Goal: Information Seeking & Learning: Learn about a topic

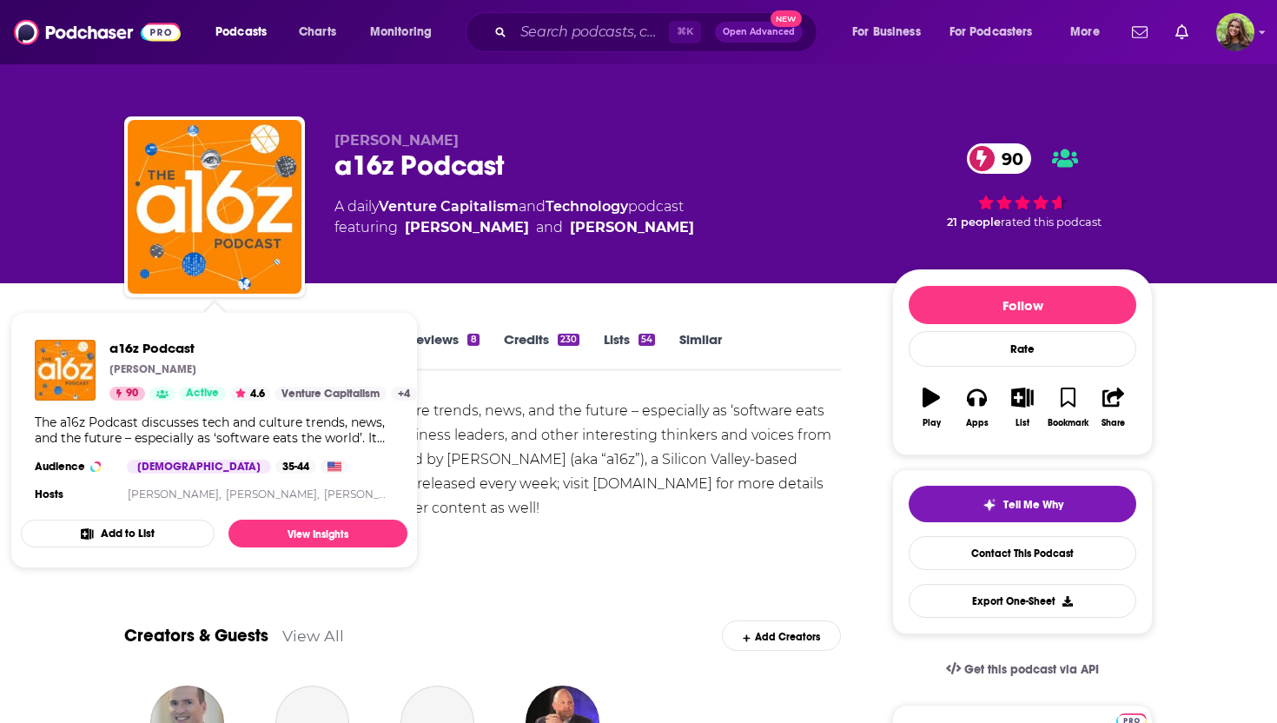
click at [537, 529] on div "Show More" at bounding box center [482, 544] width 717 height 30
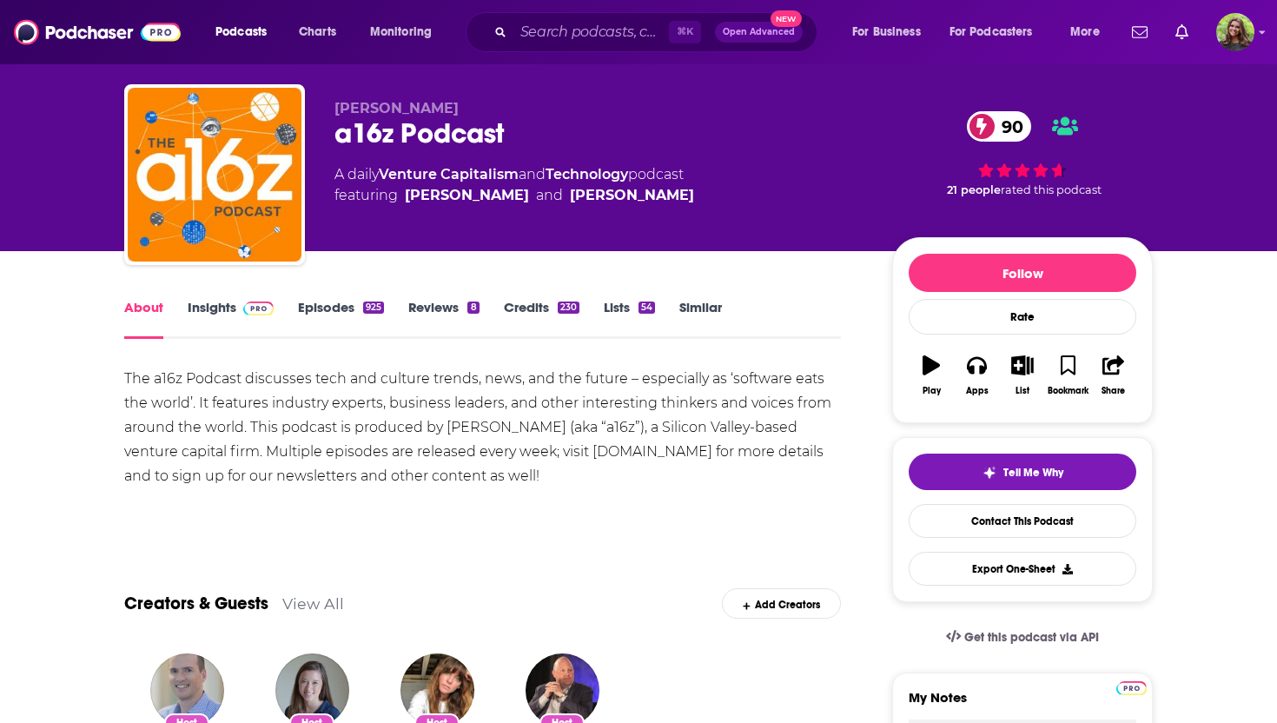
scroll to position [33, 0]
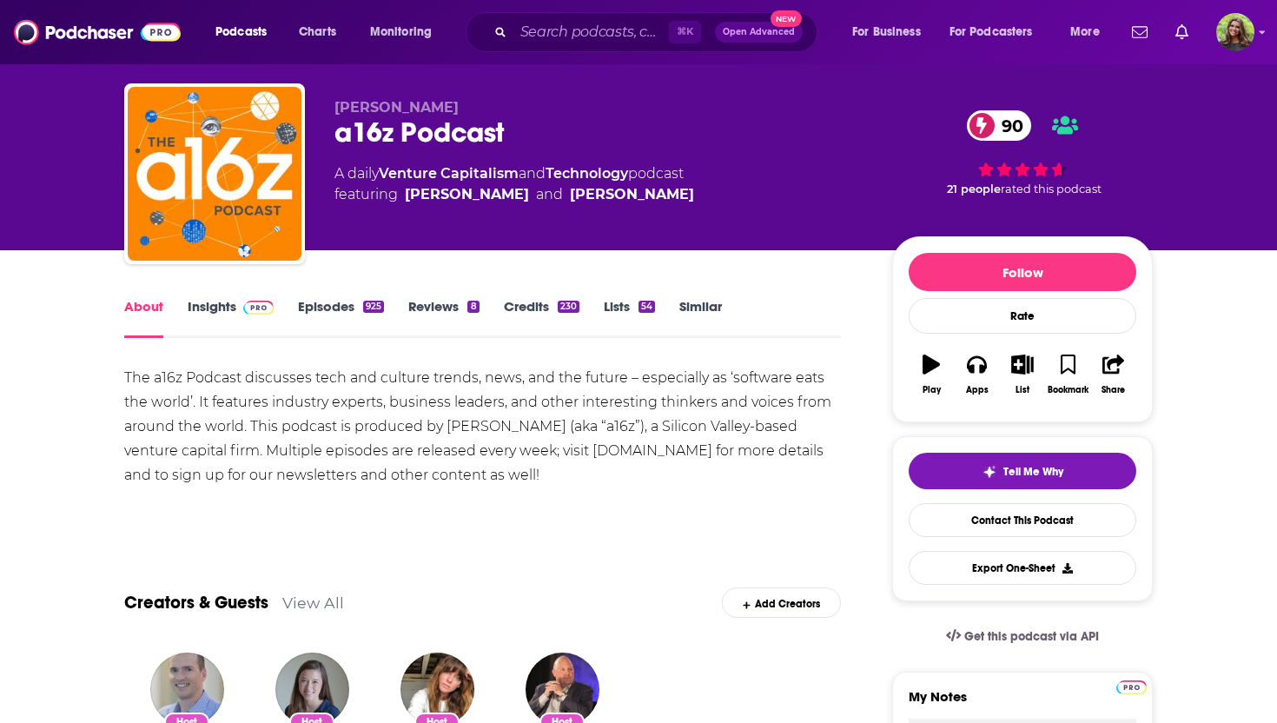
click at [348, 307] on link "Episodes 925" at bounding box center [341, 318] width 86 height 40
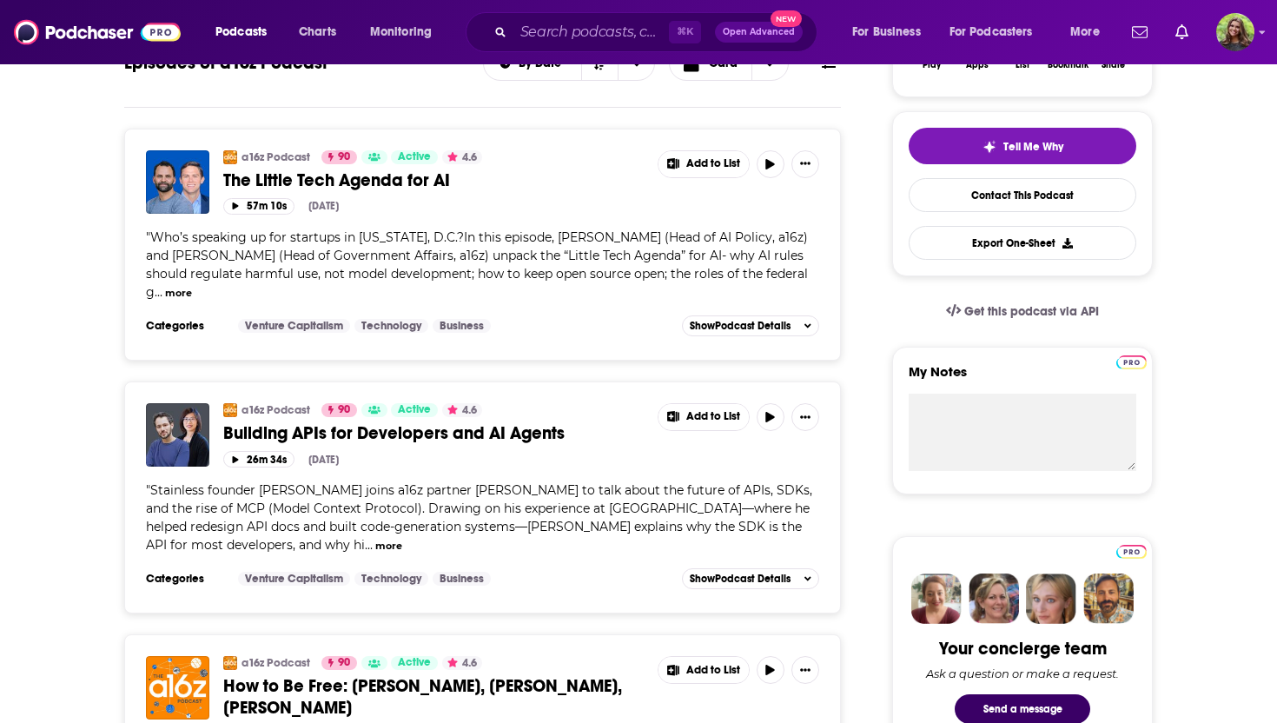
scroll to position [506, 0]
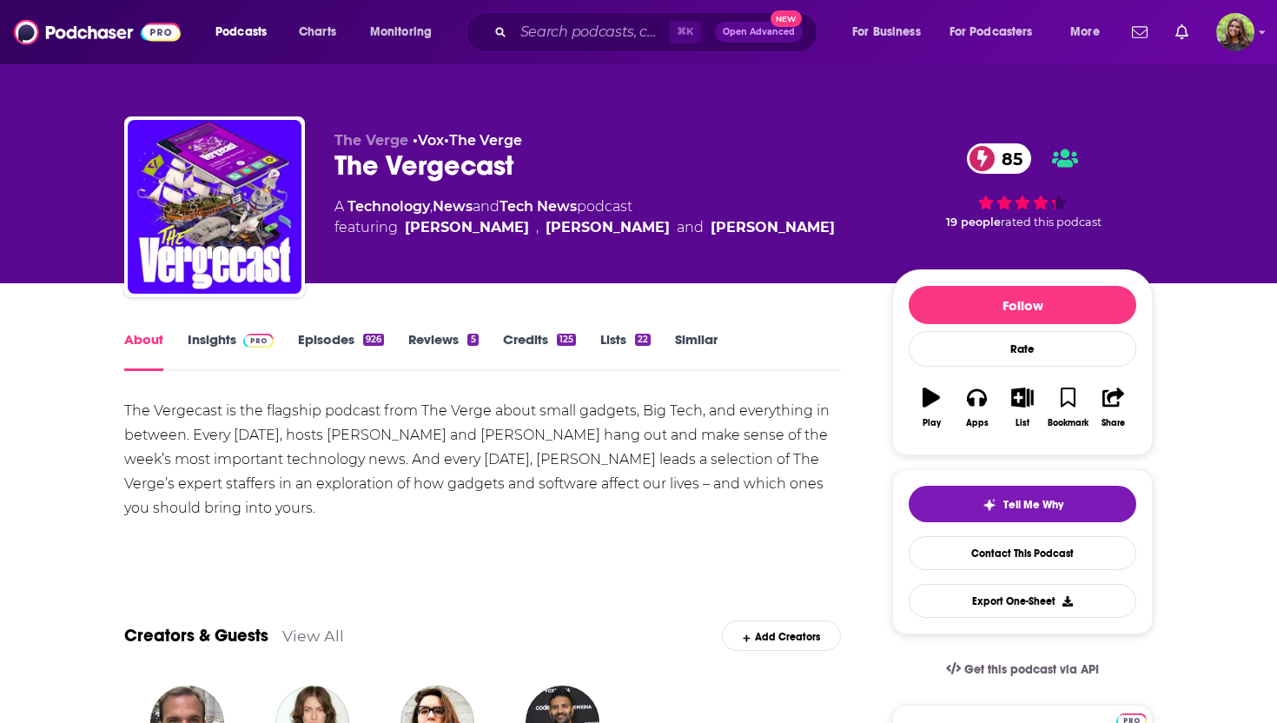
click at [329, 336] on link "Episodes 926" at bounding box center [341, 351] width 86 height 40
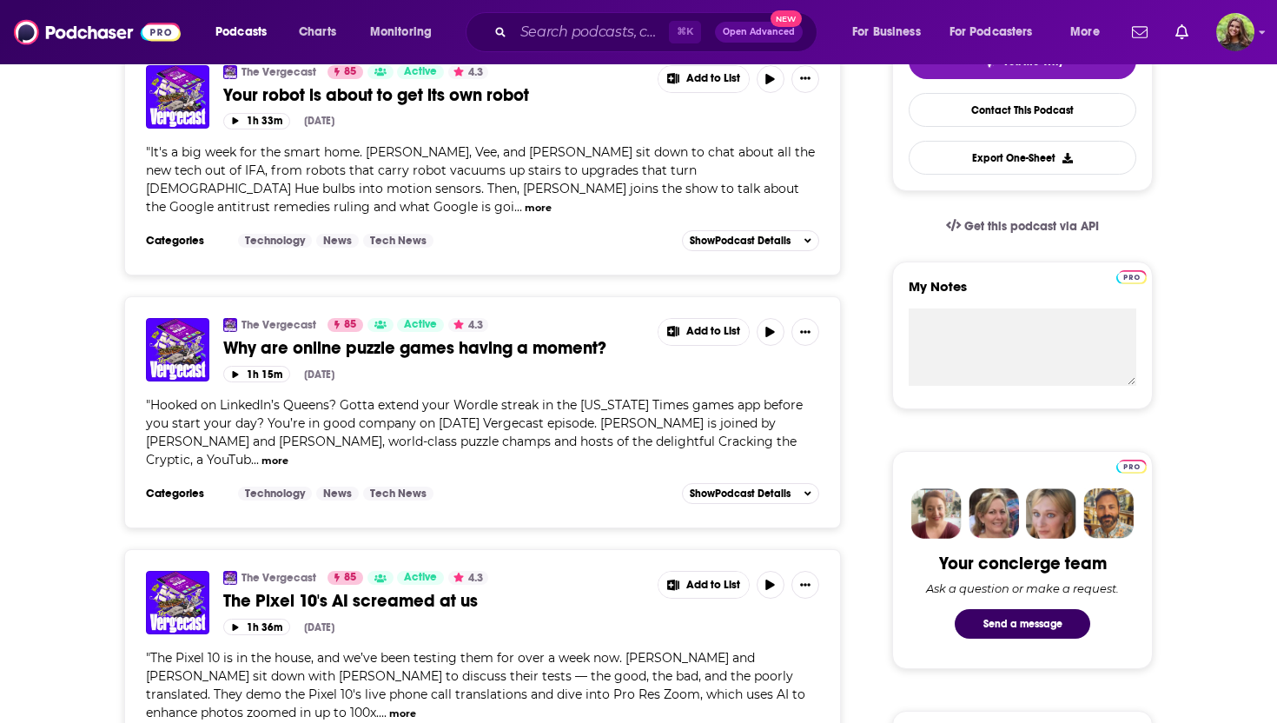
scroll to position [264, 0]
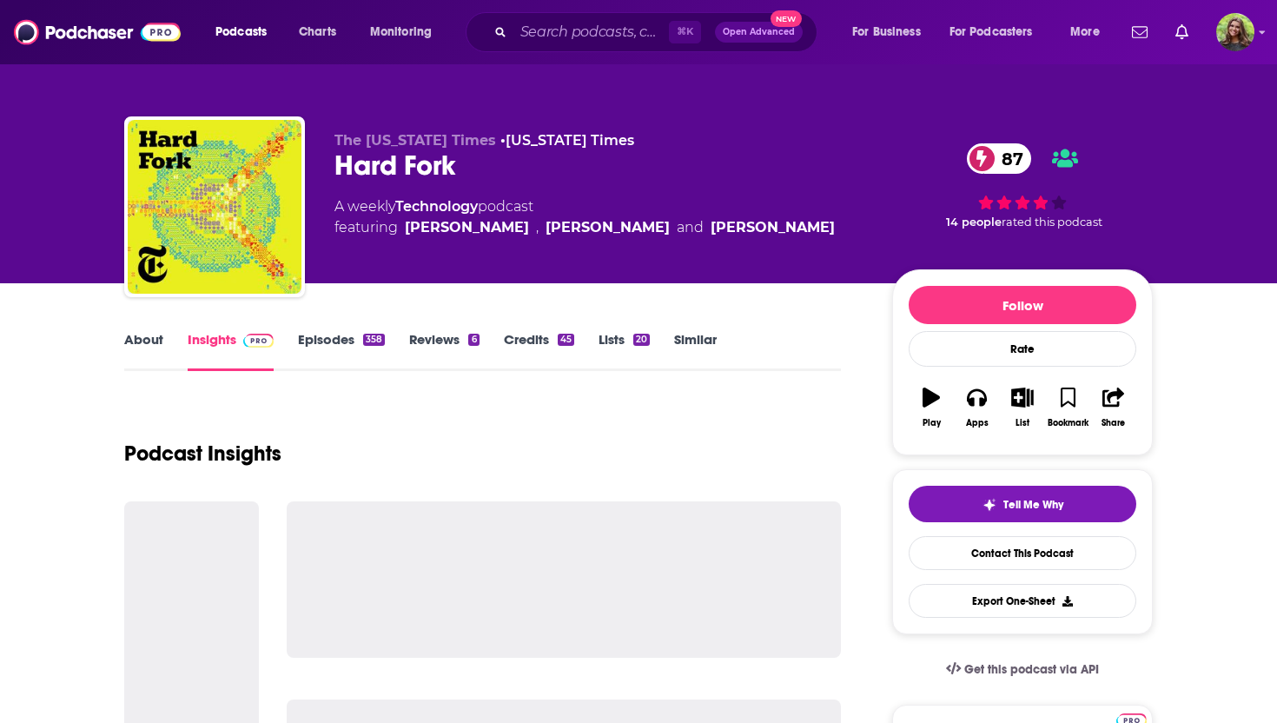
click at [149, 344] on link "About" at bounding box center [143, 351] width 39 height 40
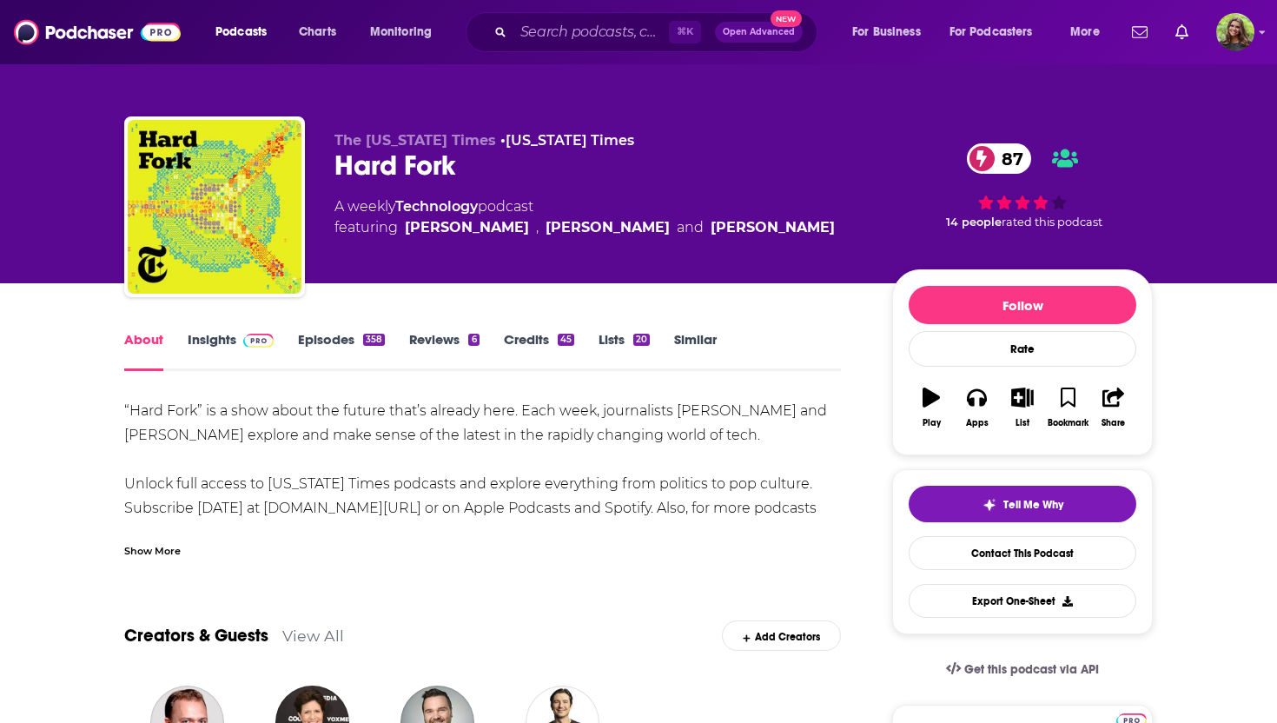
click at [352, 340] on link "Episodes 358" at bounding box center [341, 351] width 87 height 40
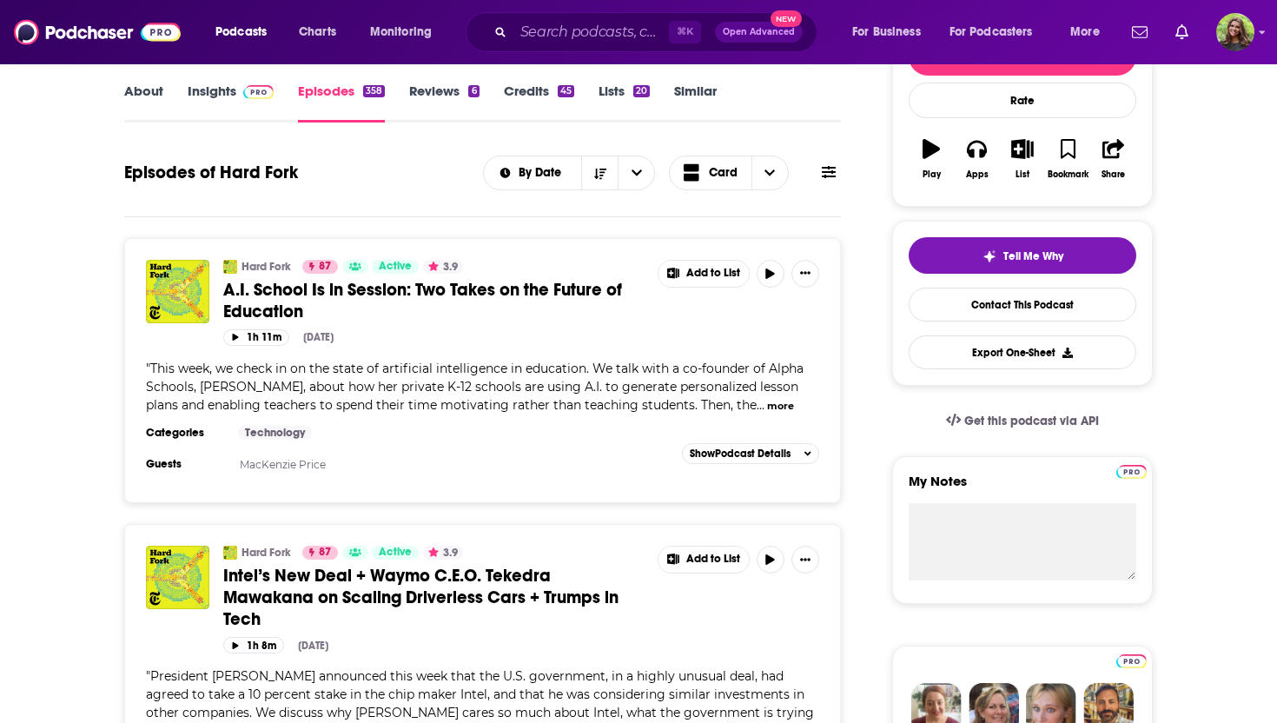
scroll to position [268, 0]
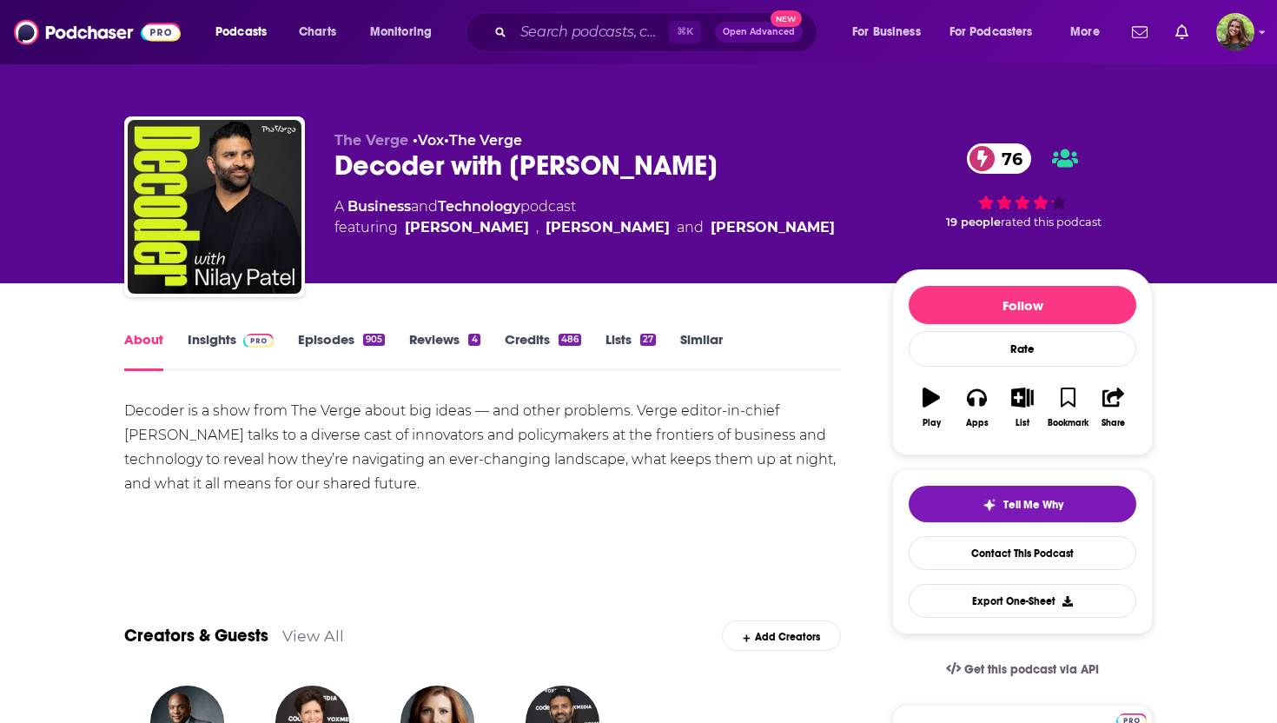
click at [330, 345] on link "Episodes 905" at bounding box center [341, 351] width 87 height 40
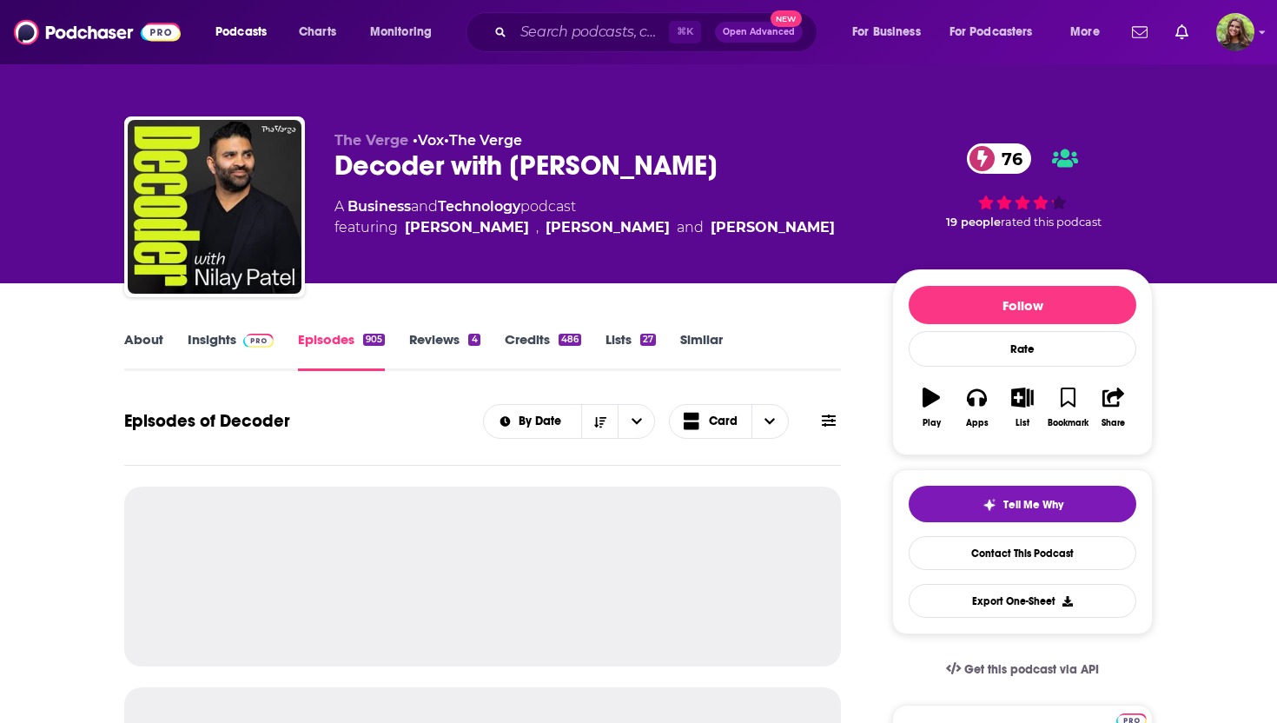
click at [223, 337] on link "Insights" at bounding box center [231, 351] width 86 height 40
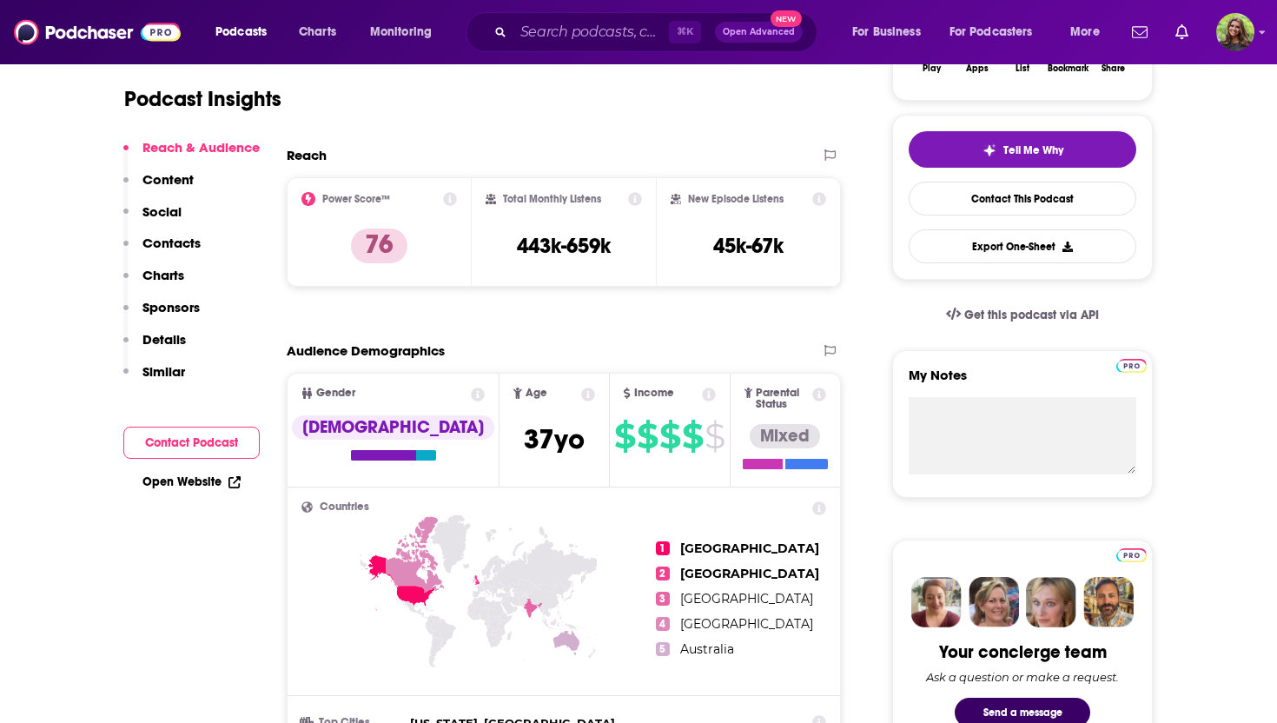
scroll to position [425, 0]
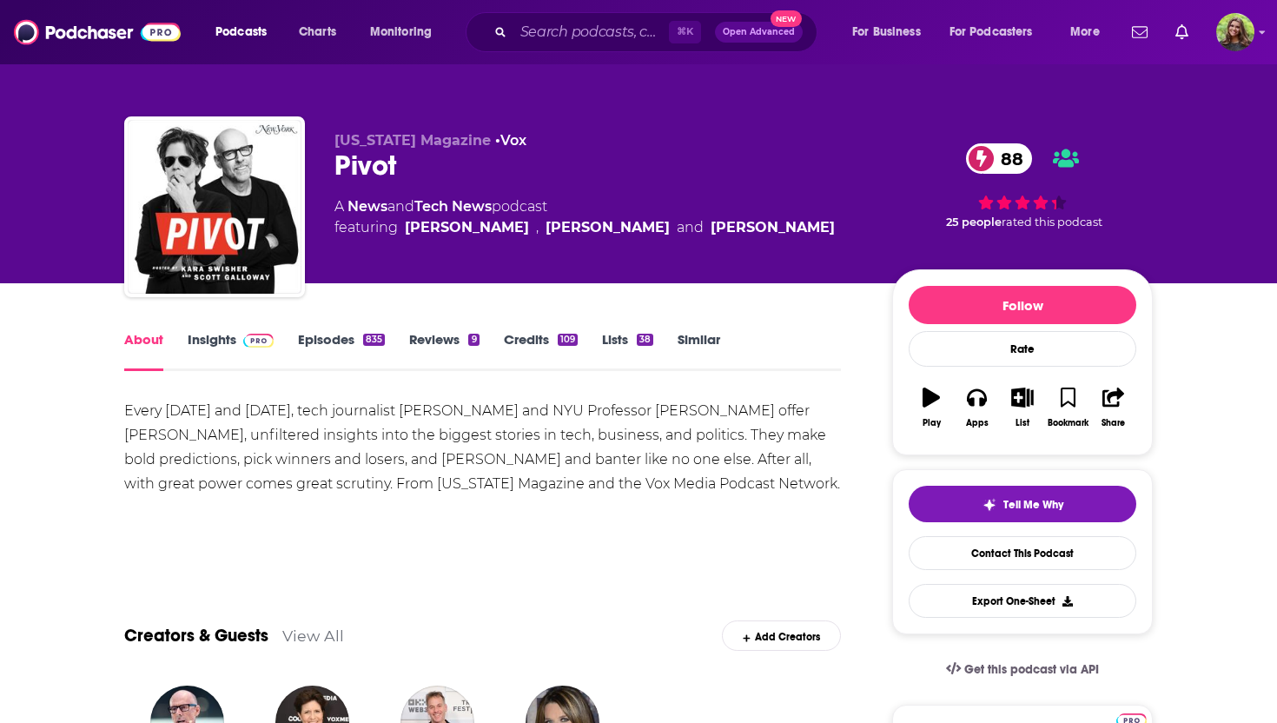
click at [331, 349] on link "Episodes 835" at bounding box center [341, 351] width 87 height 40
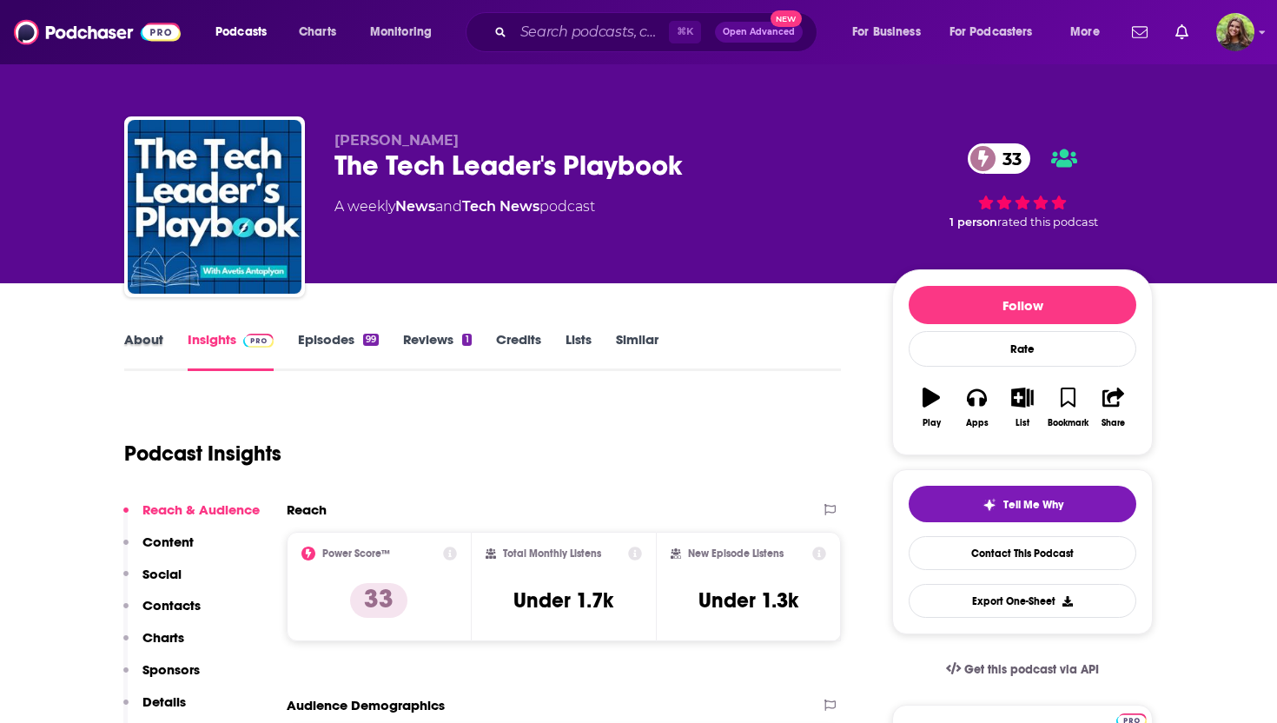
click at [163, 337] on div "About" at bounding box center [155, 351] width 63 height 40
click at [144, 342] on link "About" at bounding box center [143, 351] width 39 height 40
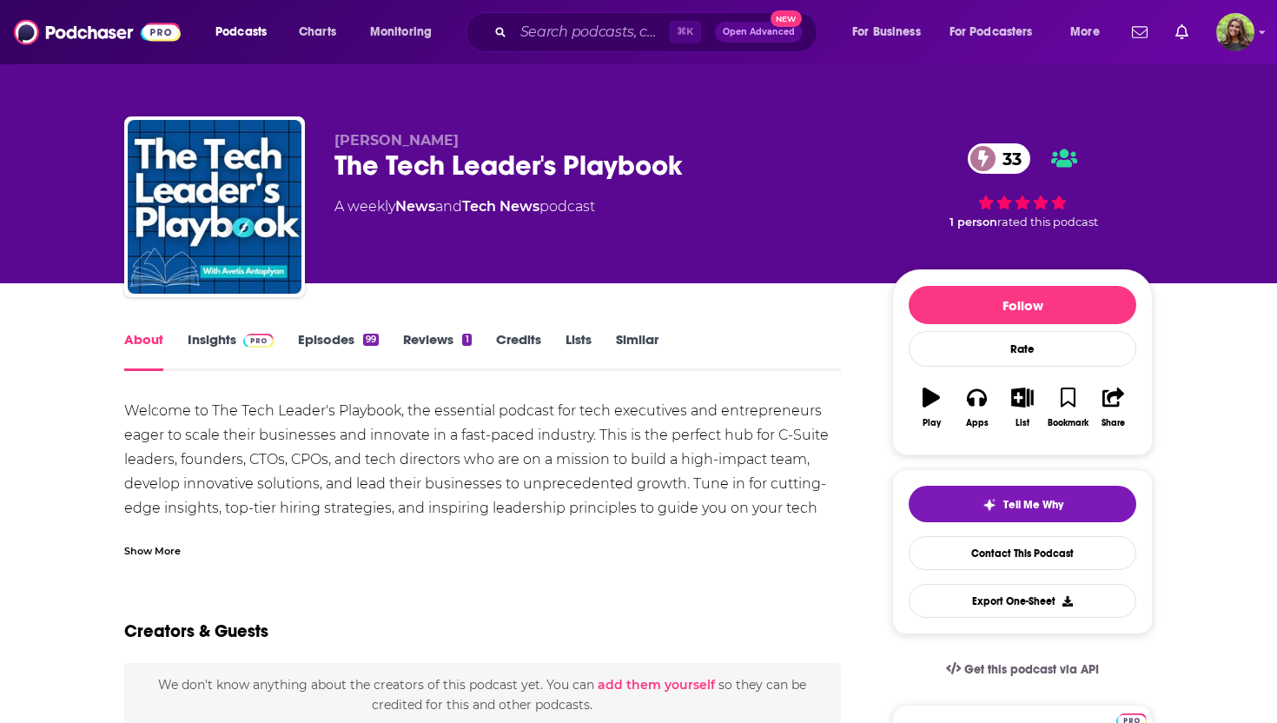
click at [196, 341] on link "Insights" at bounding box center [231, 351] width 86 height 40
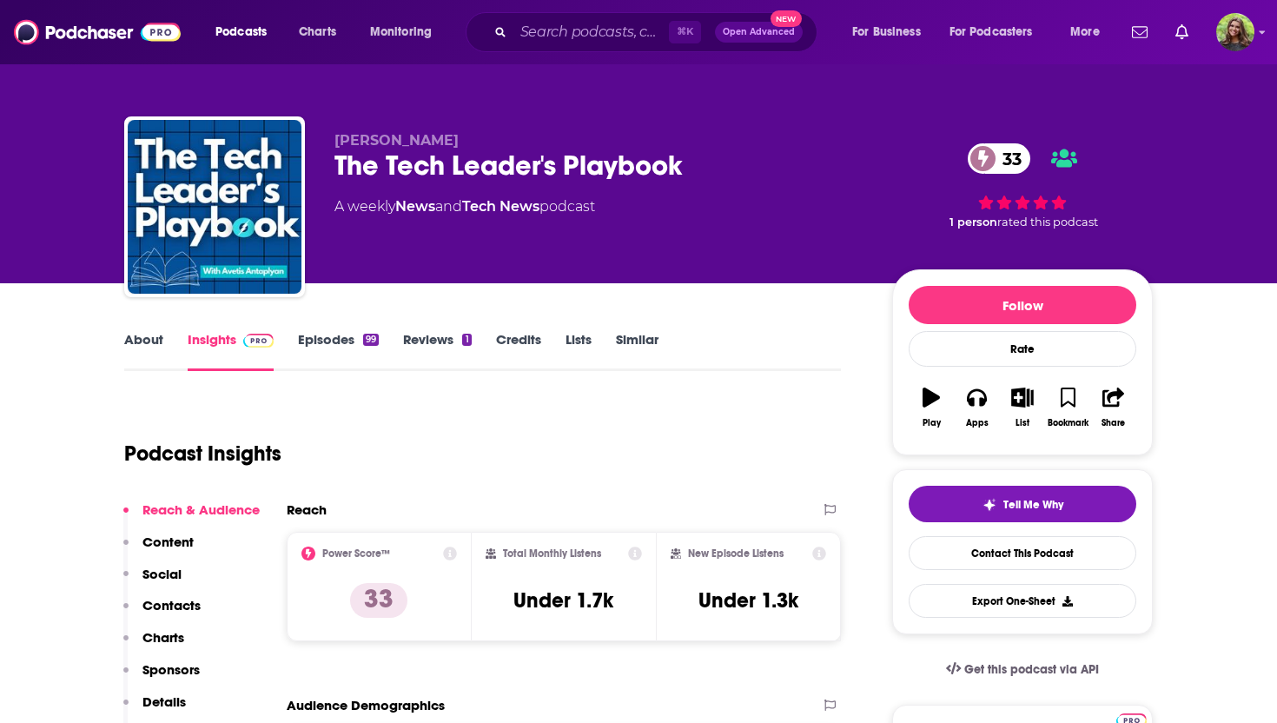
click at [335, 342] on link "Episodes 99" at bounding box center [338, 351] width 81 height 40
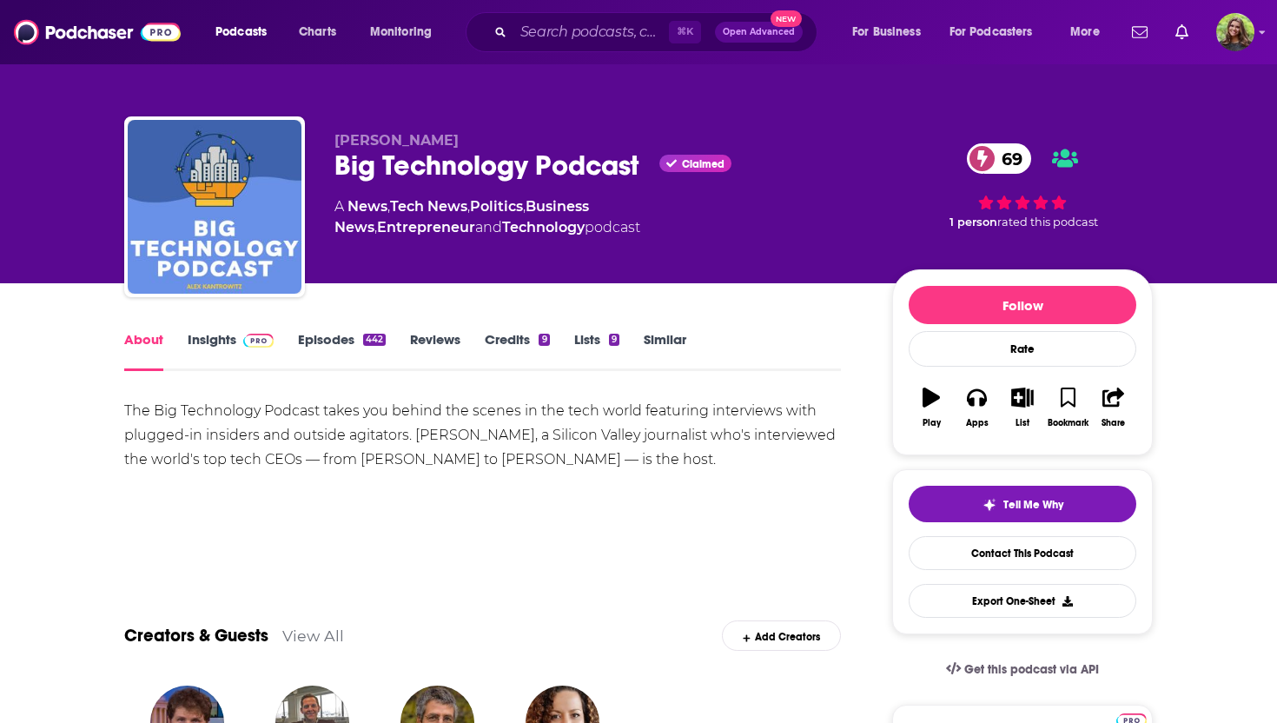
click at [349, 343] on link "Episodes 442" at bounding box center [342, 351] width 88 height 40
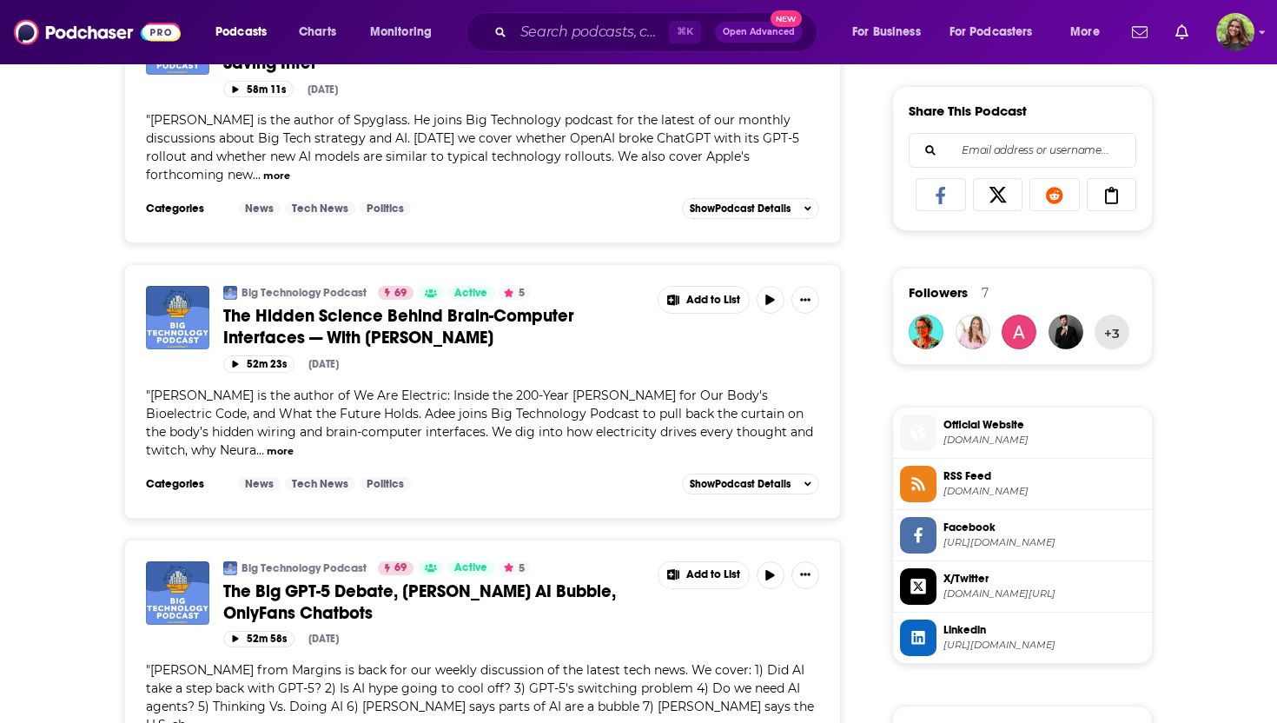
scroll to position [1177, 0]
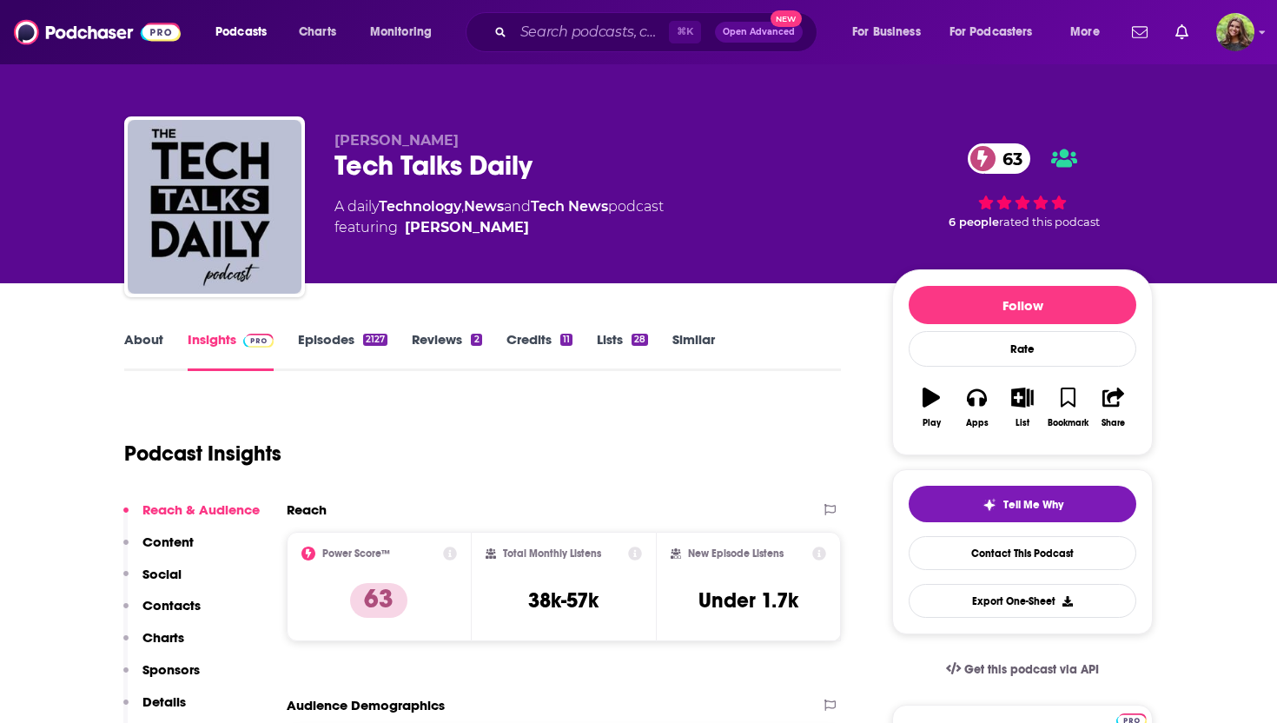
click at [136, 342] on link "About" at bounding box center [143, 351] width 39 height 40
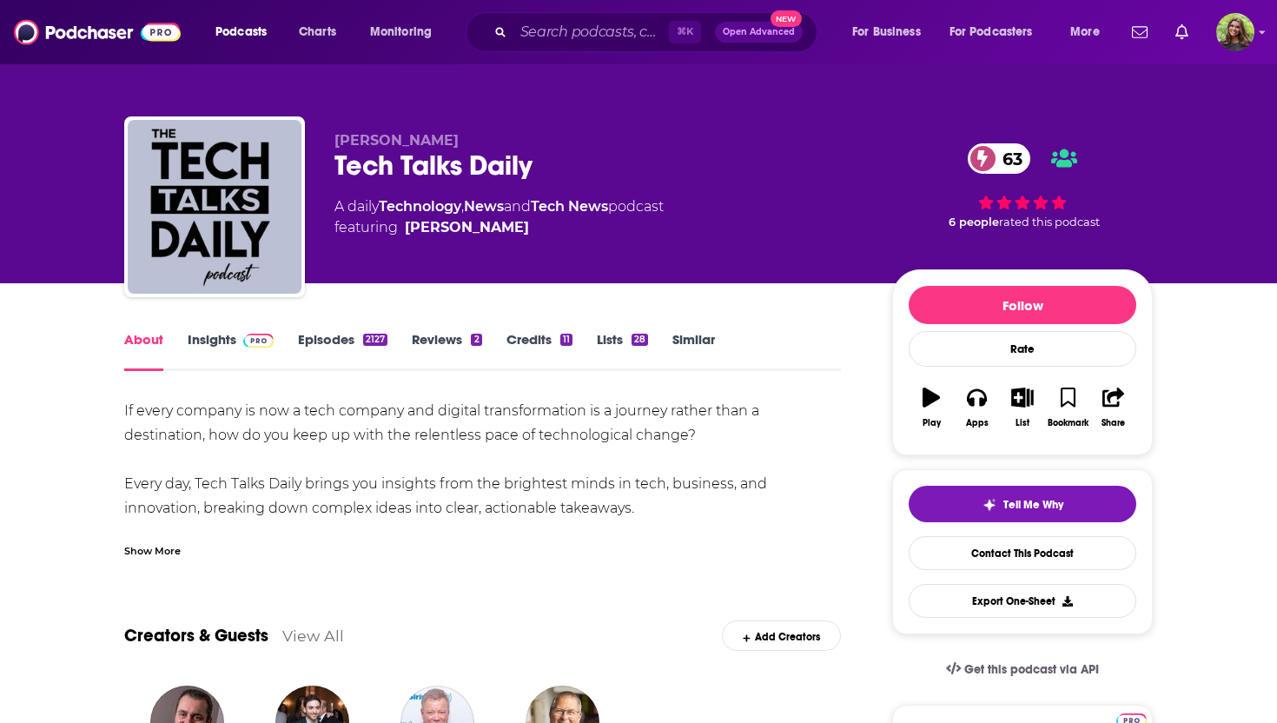
click at [339, 340] on link "Episodes 2127" at bounding box center [343, 351] width 90 height 40
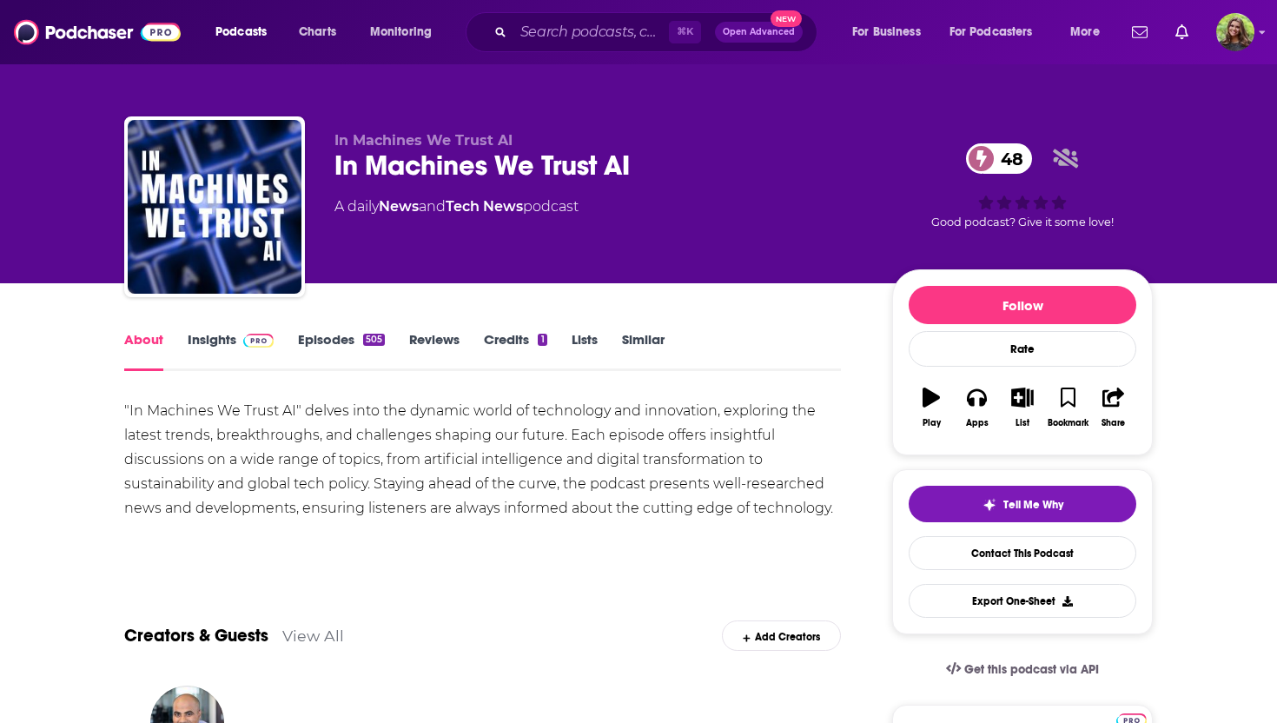
click at [334, 349] on link "Episodes 505" at bounding box center [341, 351] width 87 height 40
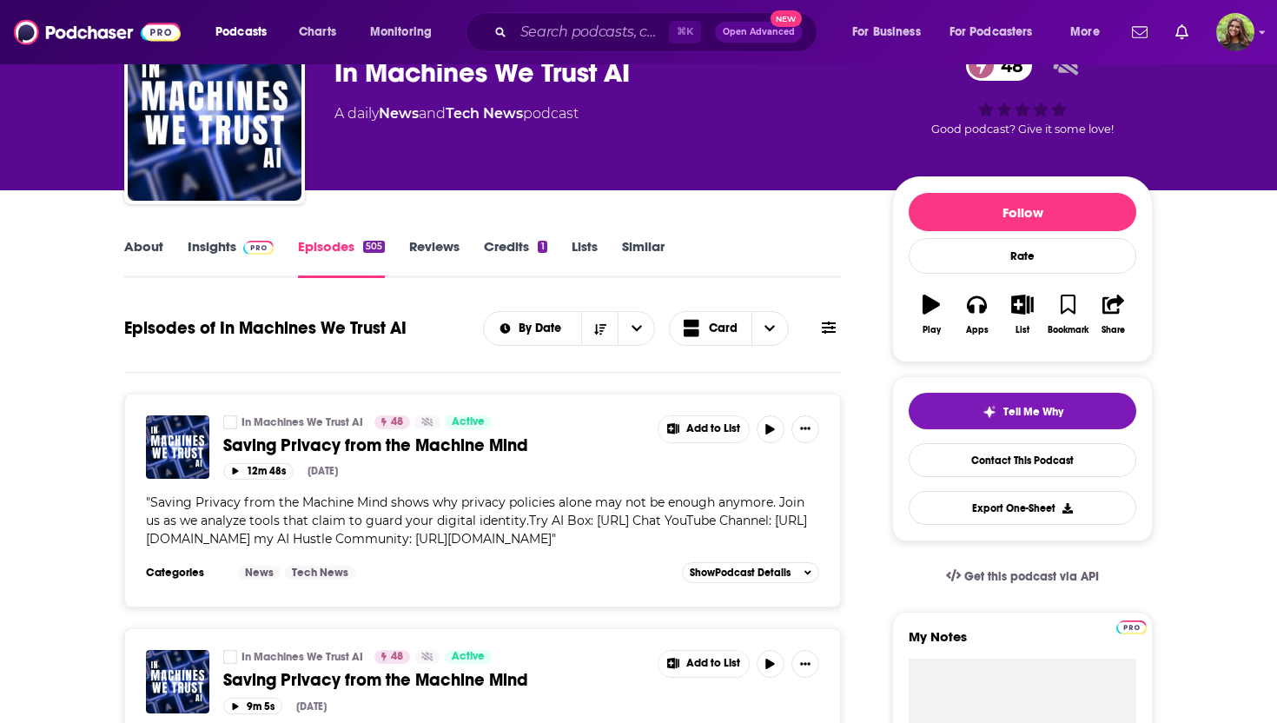
scroll to position [123, 0]
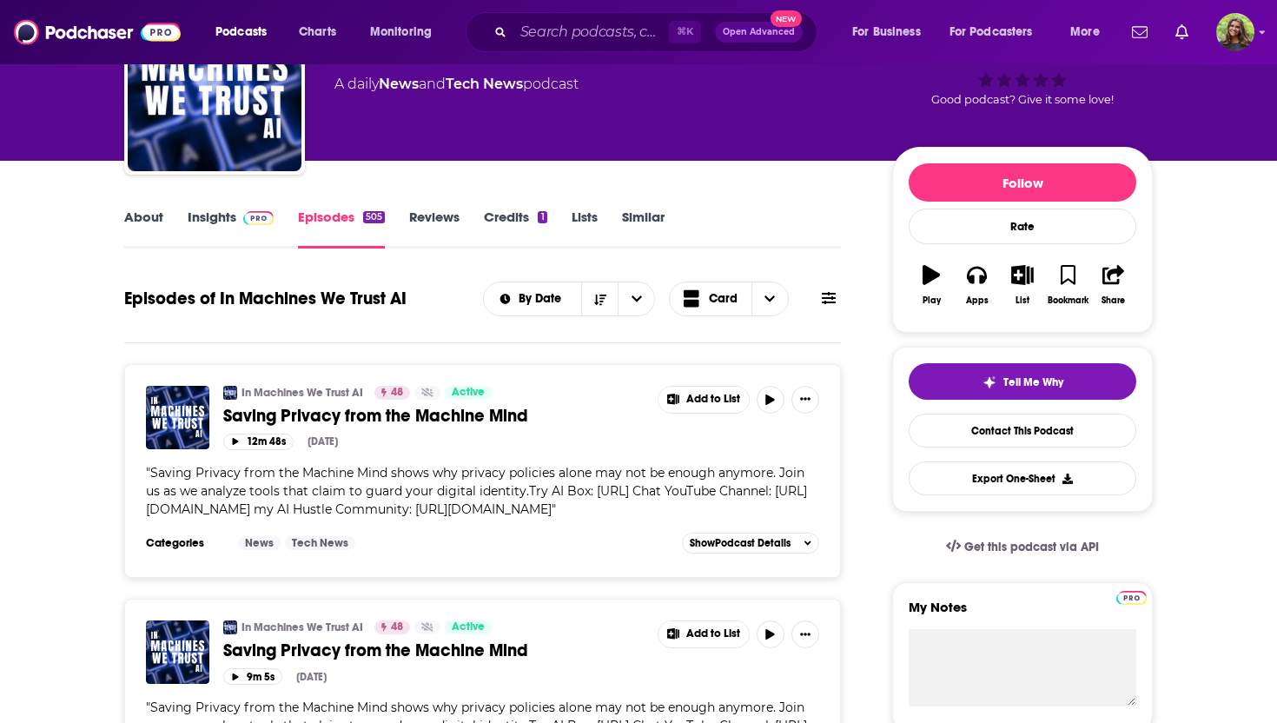
click at [229, 226] on link "Insights" at bounding box center [231, 229] width 86 height 40
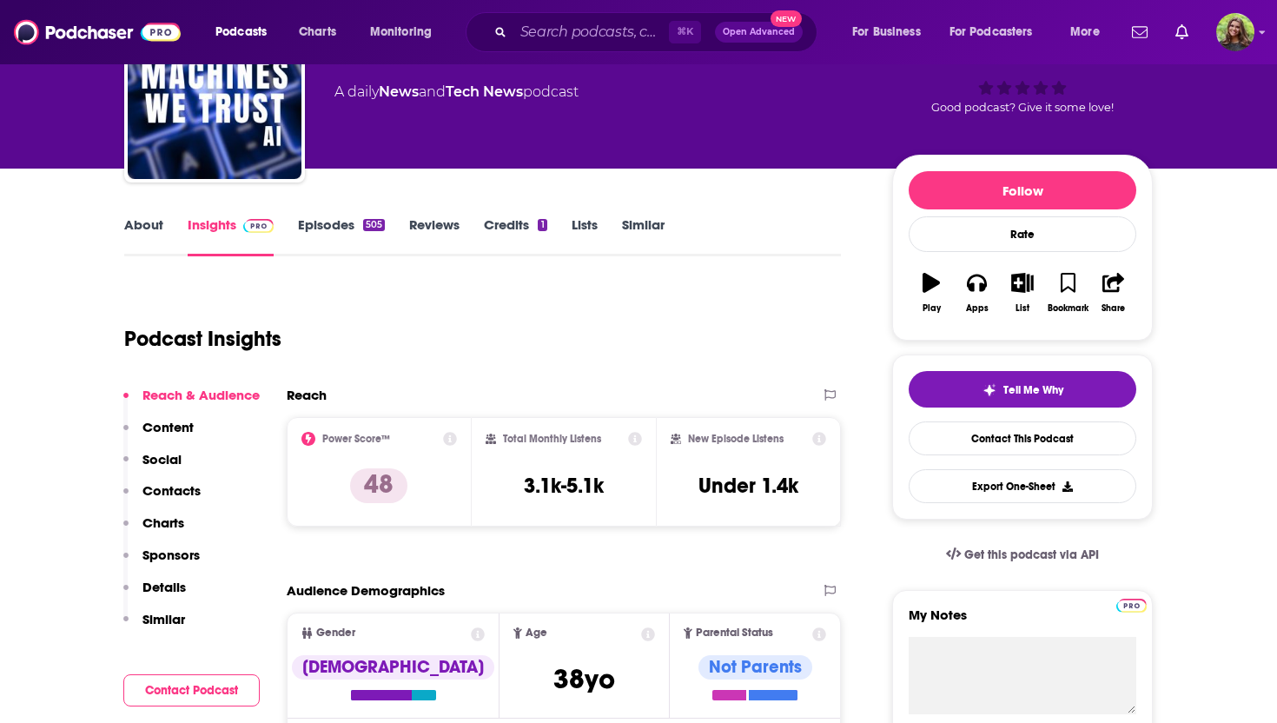
scroll to position [271, 0]
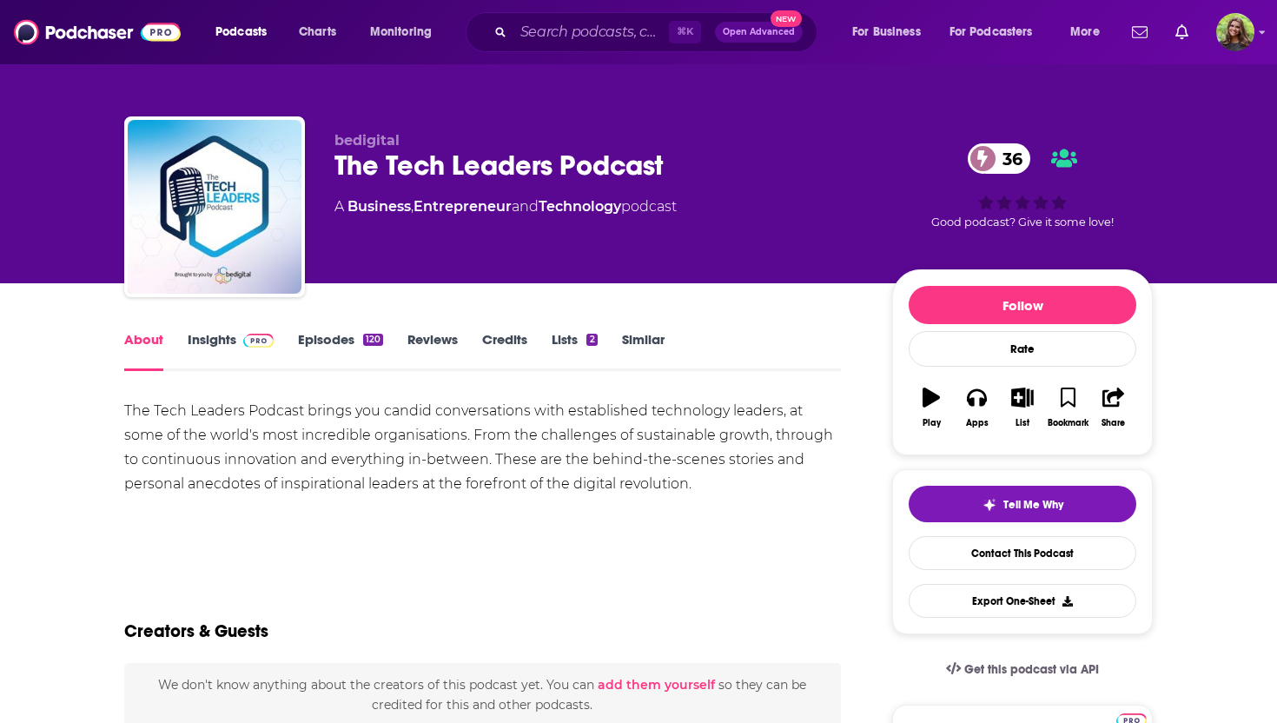
click at [327, 344] on link "Episodes 120" at bounding box center [340, 351] width 85 height 40
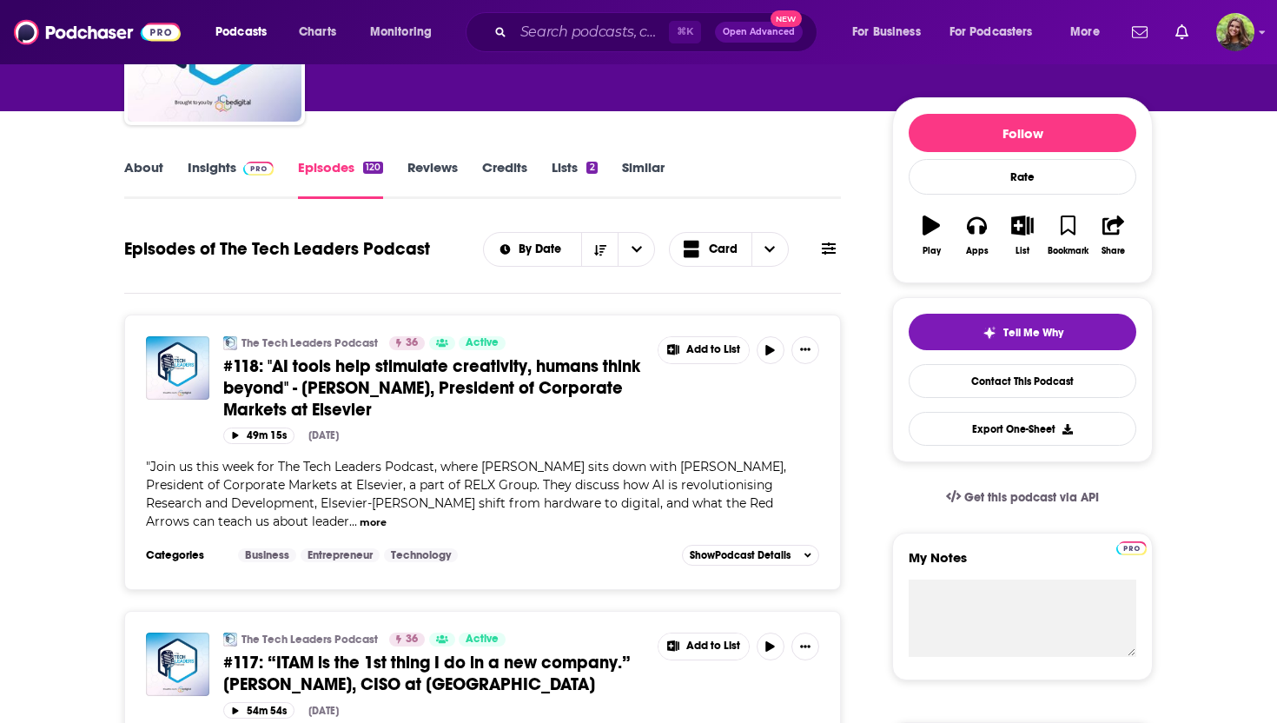
scroll to position [123, 0]
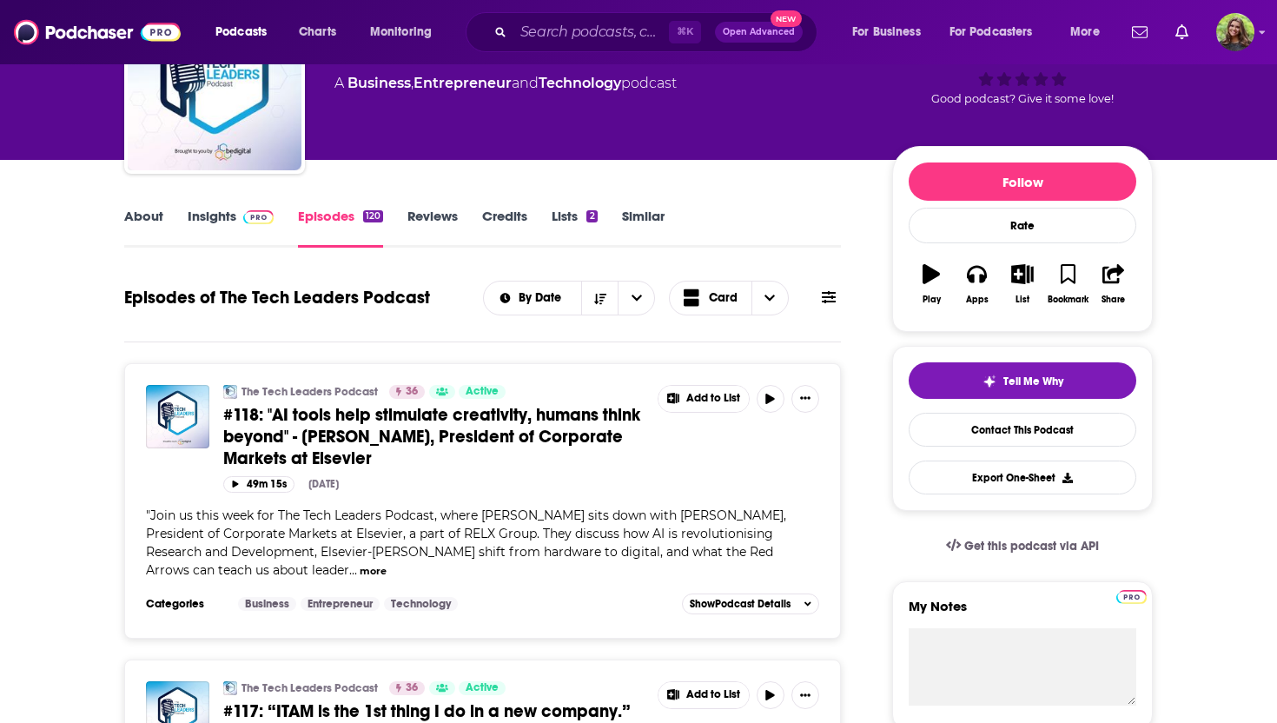
click at [227, 211] on link "Insights" at bounding box center [231, 228] width 86 height 40
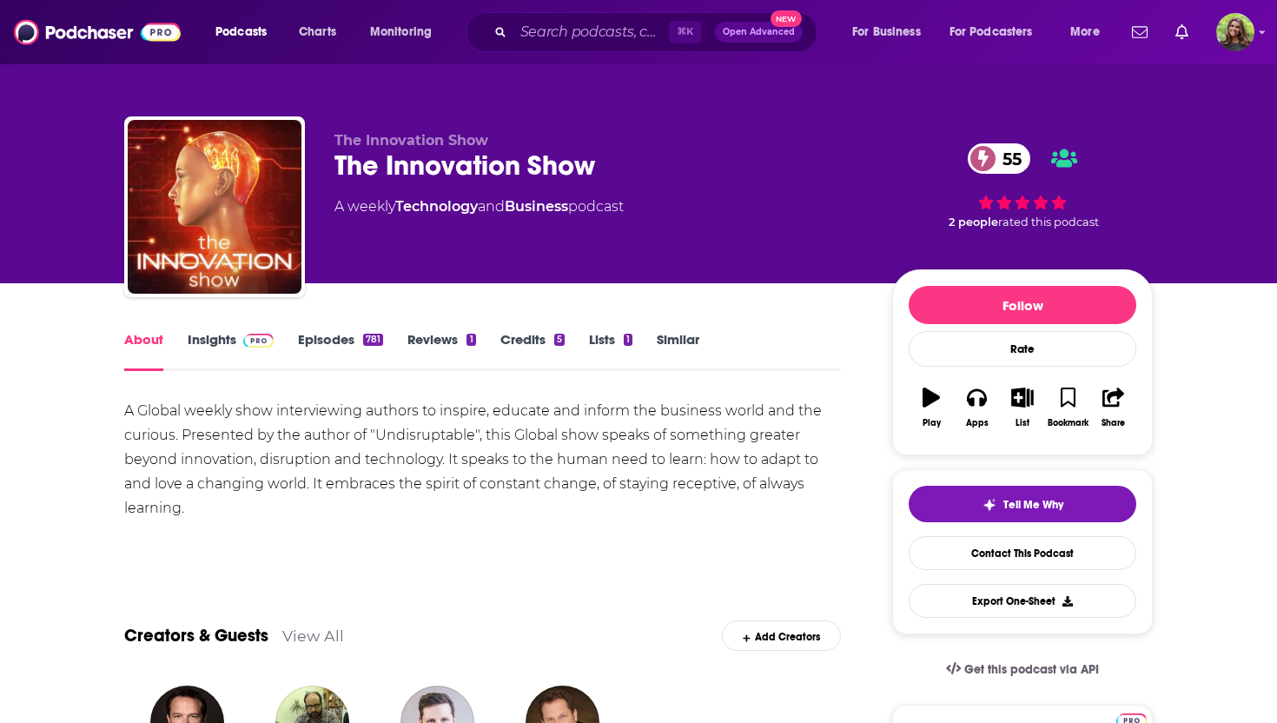
click at [322, 342] on link "Episodes 781" at bounding box center [340, 351] width 85 height 40
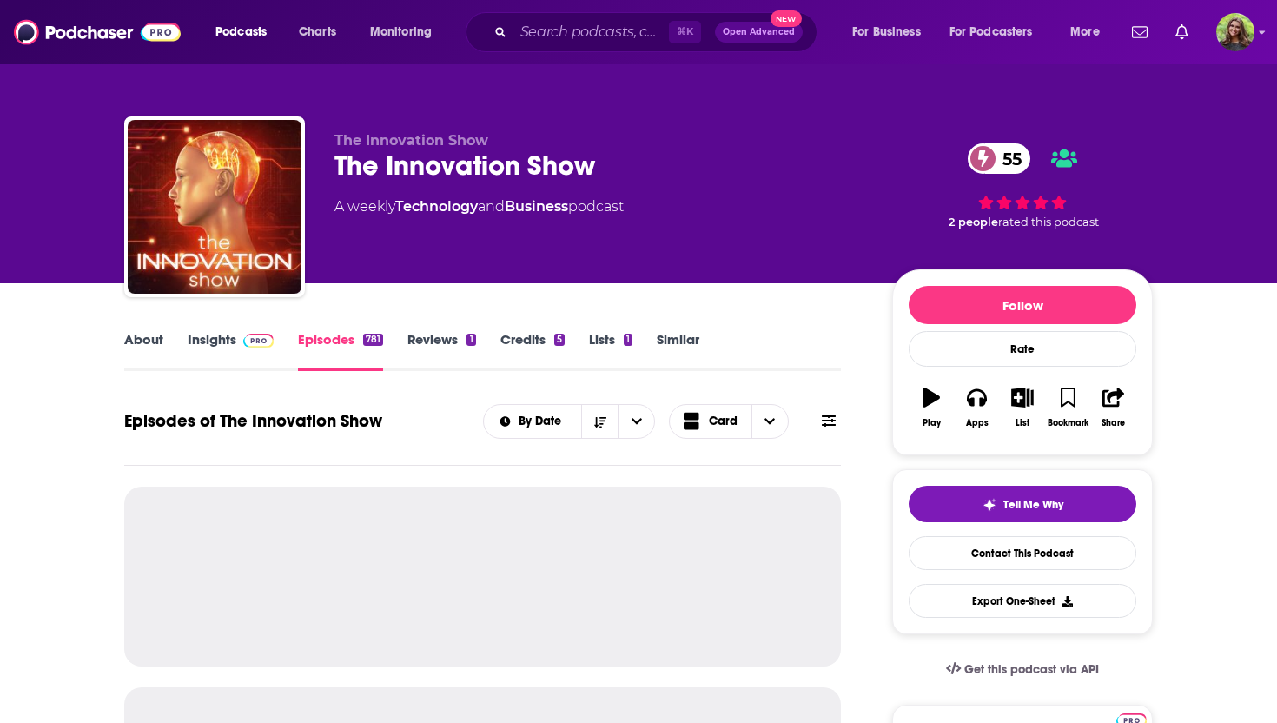
click at [208, 338] on link "Insights" at bounding box center [231, 351] width 86 height 40
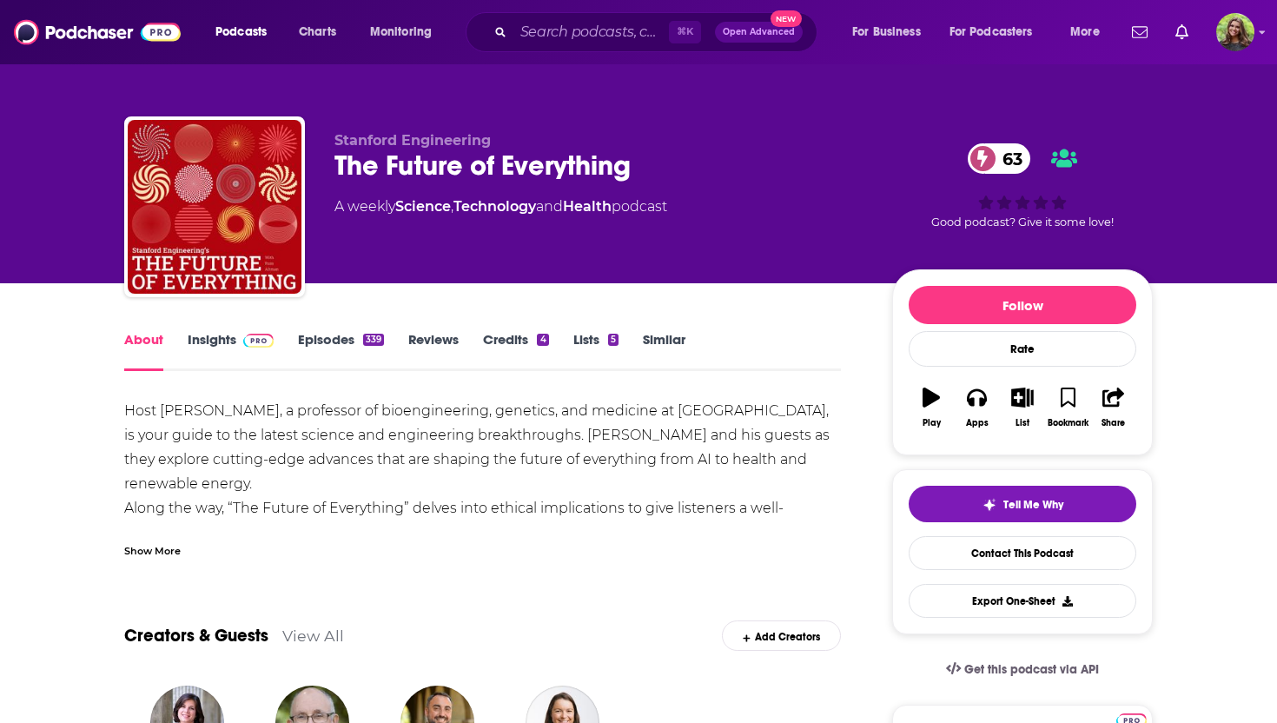
click at [345, 339] on link "Episodes 339" at bounding box center [341, 351] width 86 height 40
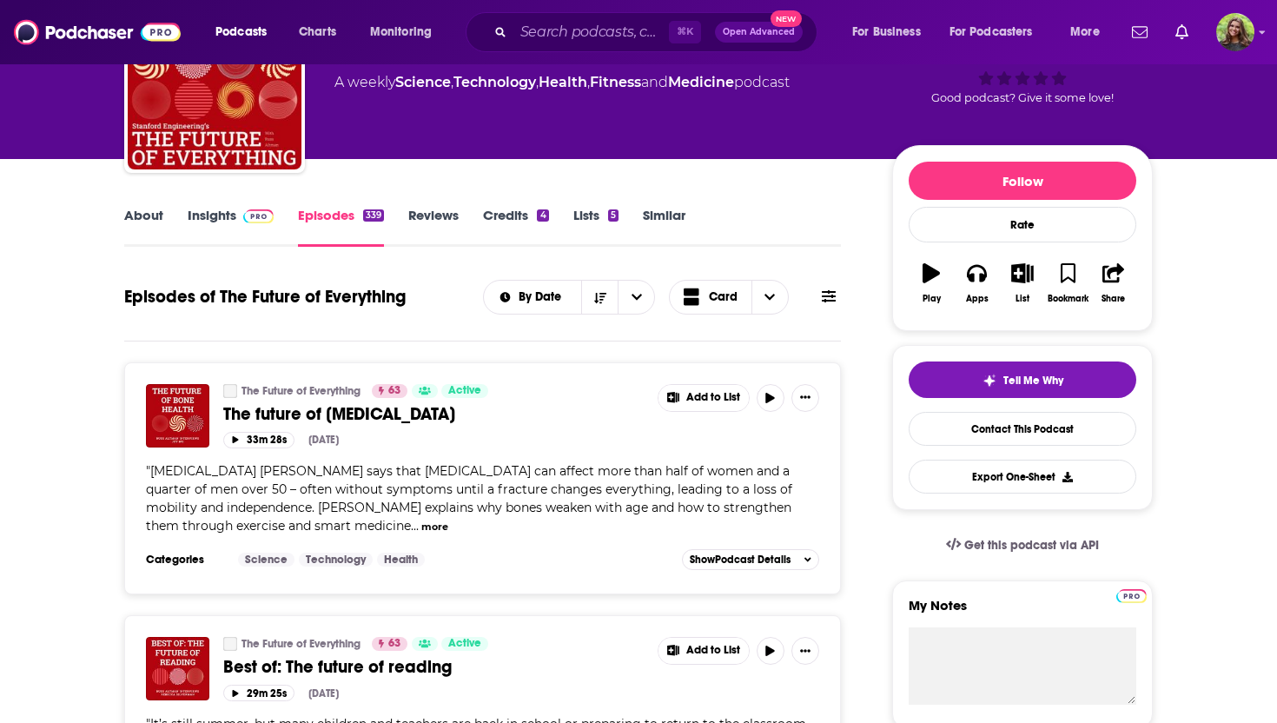
scroll to position [209, 0]
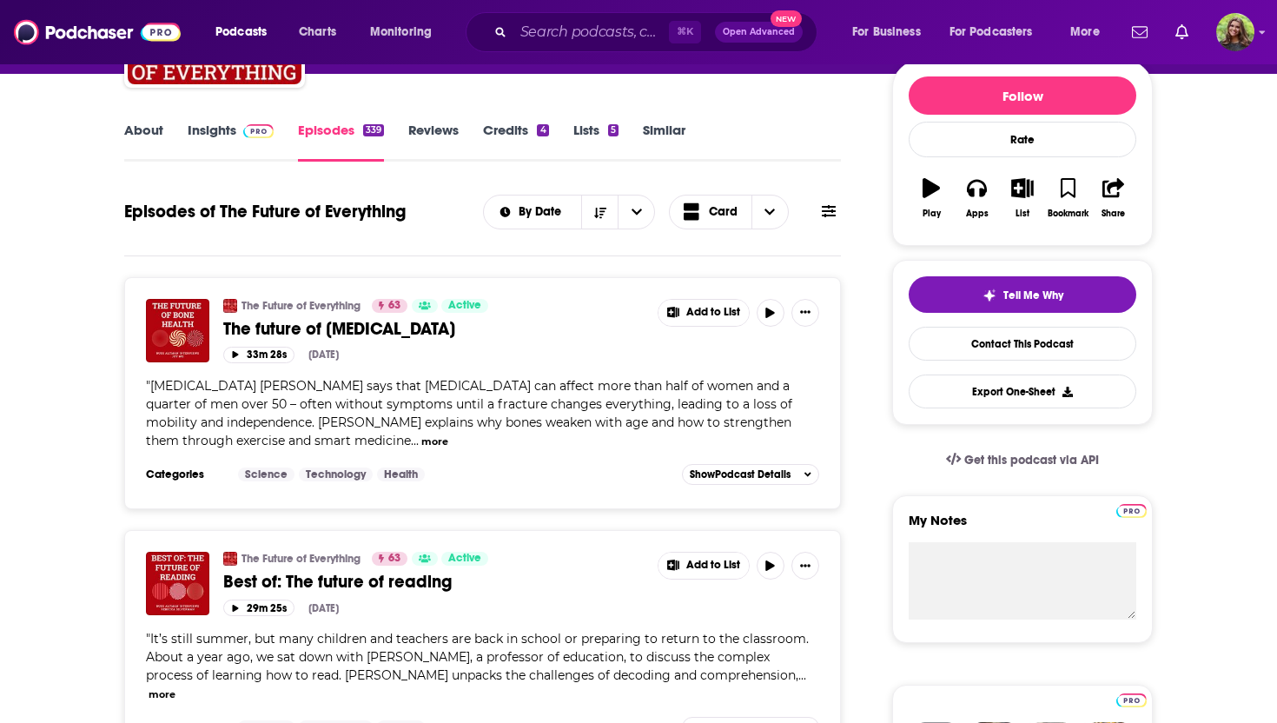
click at [160, 132] on link "About" at bounding box center [143, 142] width 39 height 40
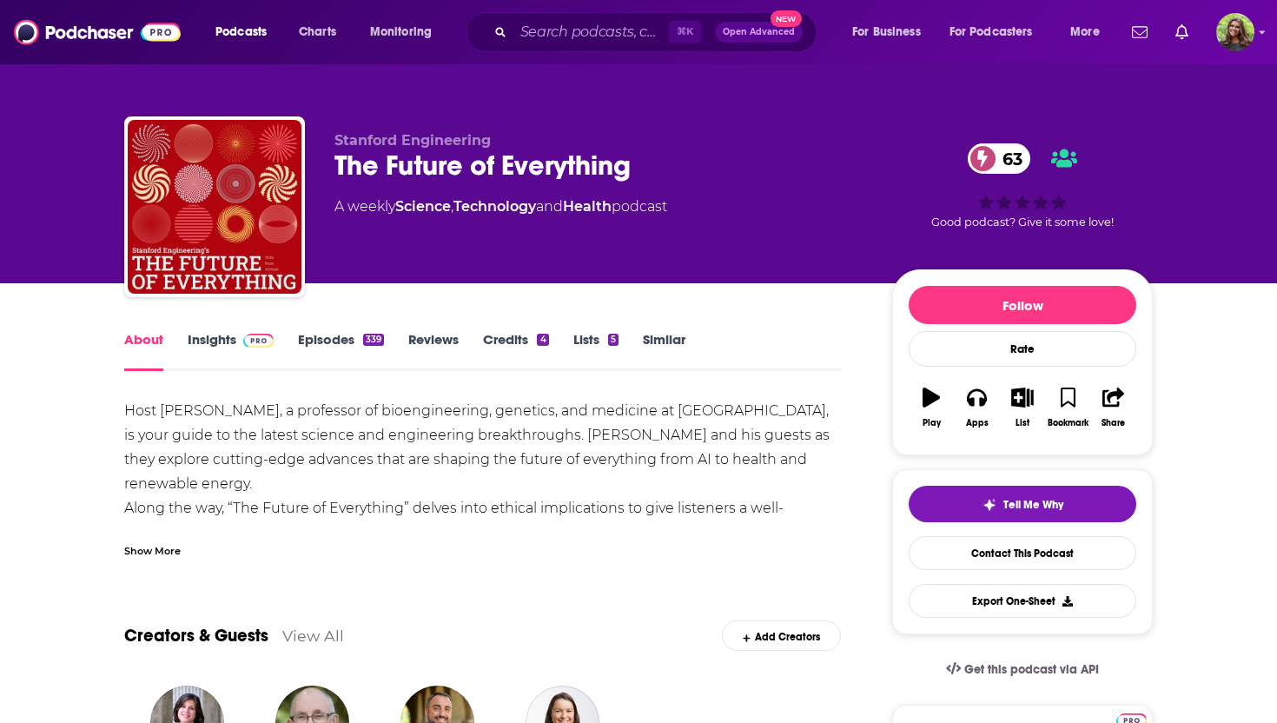
click at [153, 552] on div "Show More" at bounding box center [152, 549] width 56 height 17
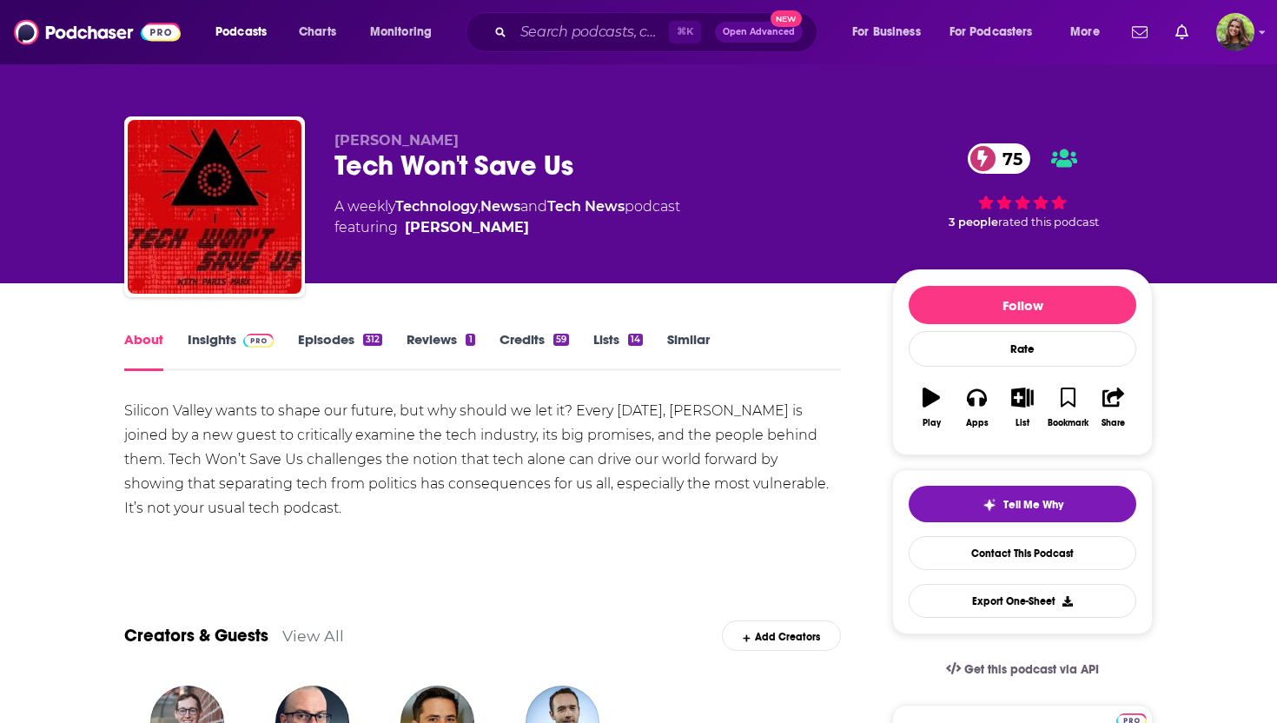
click at [221, 340] on link "Insights" at bounding box center [231, 351] width 86 height 40
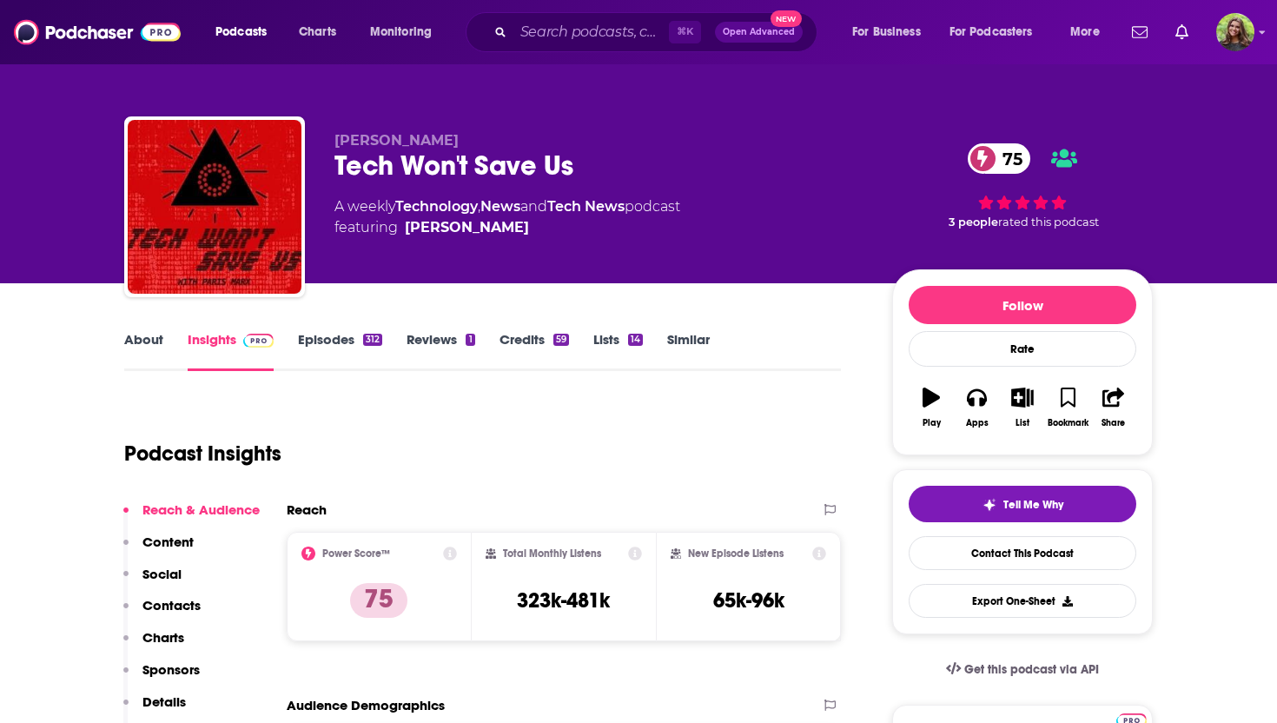
click at [319, 331] on link "Episodes 312" at bounding box center [340, 351] width 84 height 40
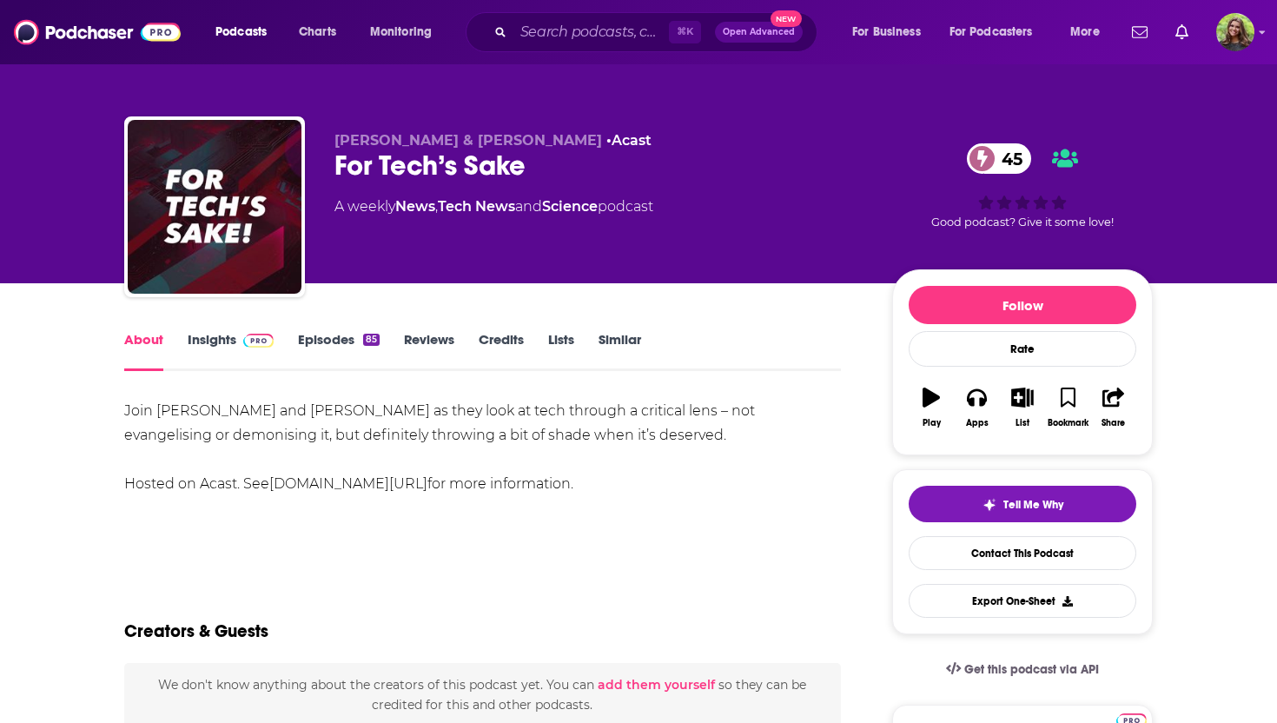
click at [353, 340] on link "Episodes 85" at bounding box center [339, 351] width 82 height 40
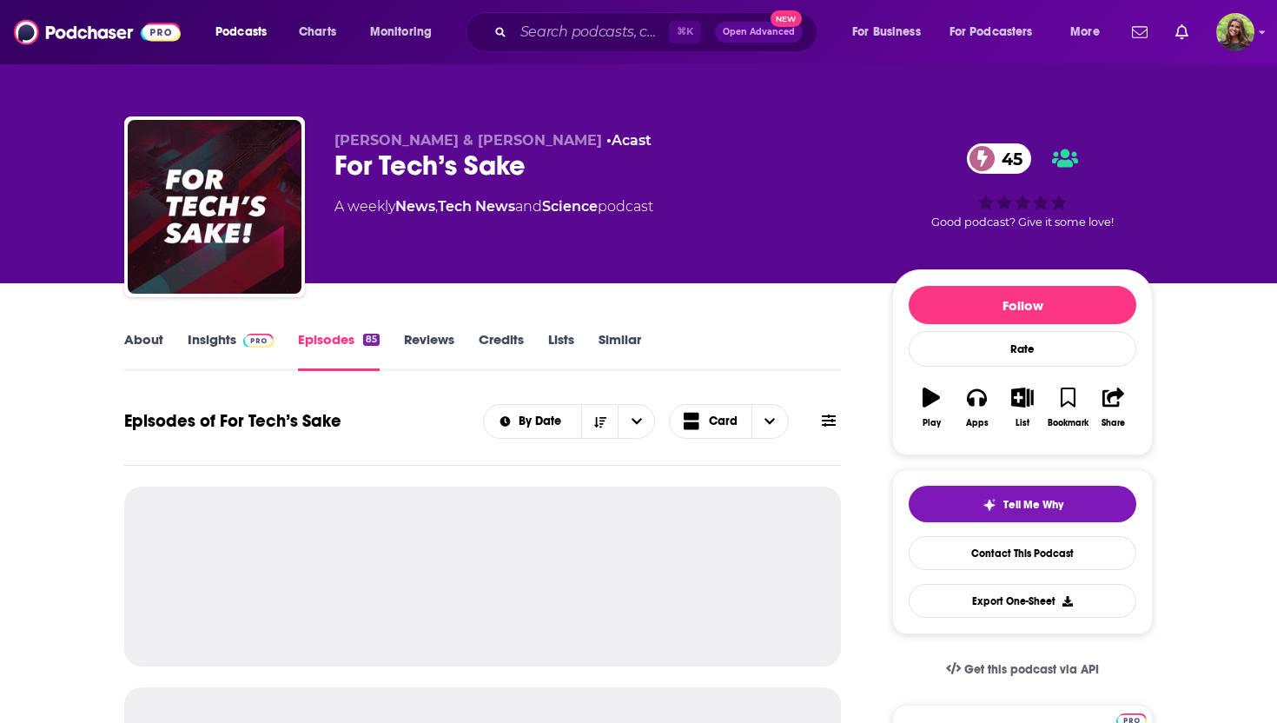
click at [232, 345] on link "Insights" at bounding box center [231, 351] width 86 height 40
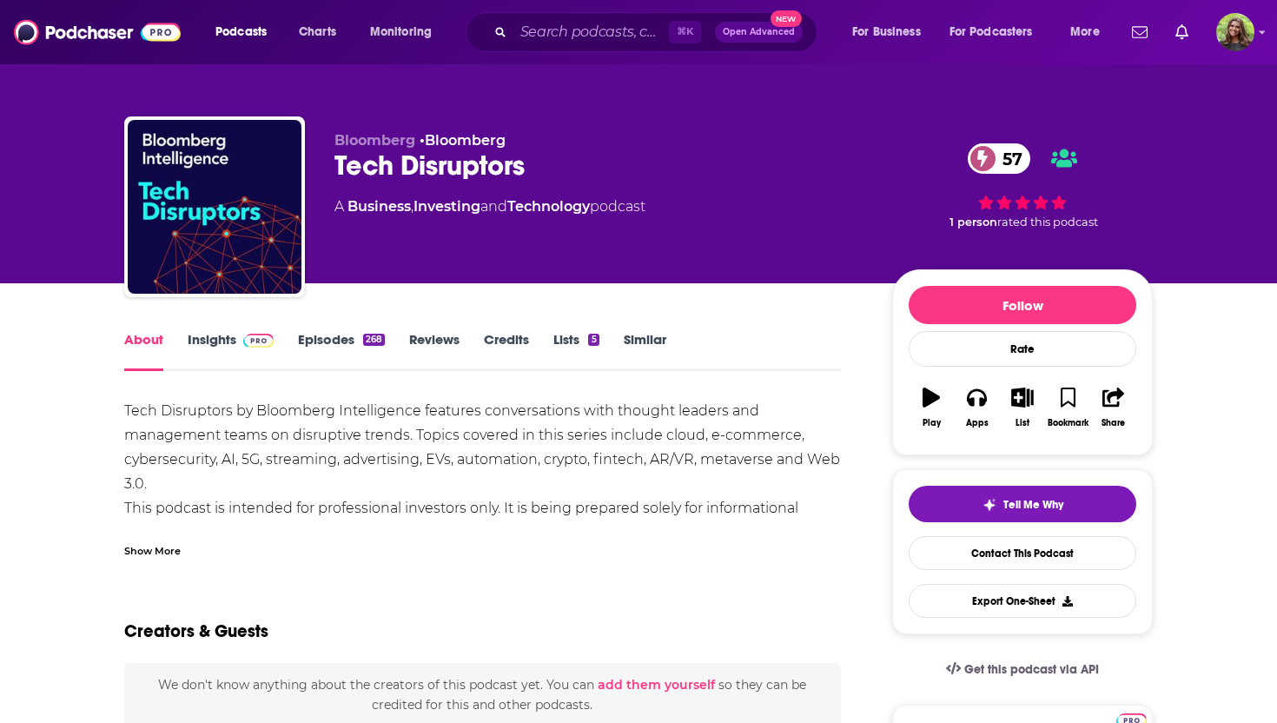
click at [322, 342] on link "Episodes 268" at bounding box center [341, 351] width 87 height 40
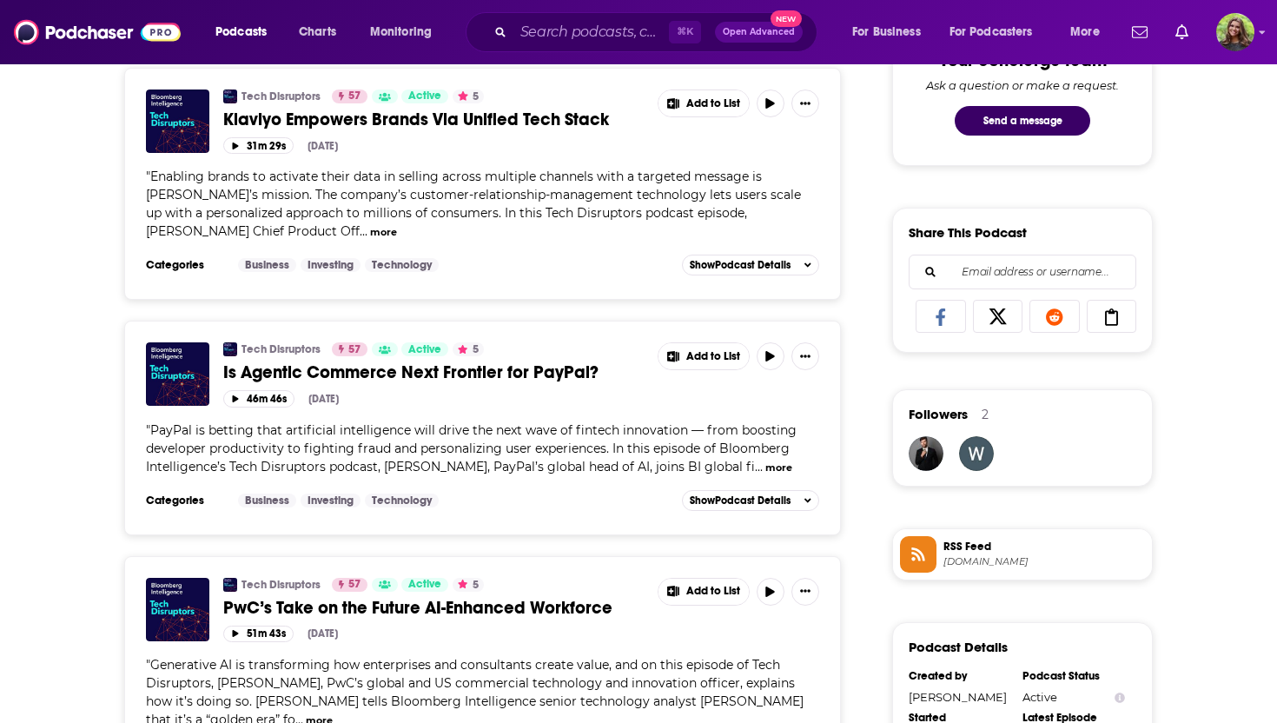
scroll to position [983, 0]
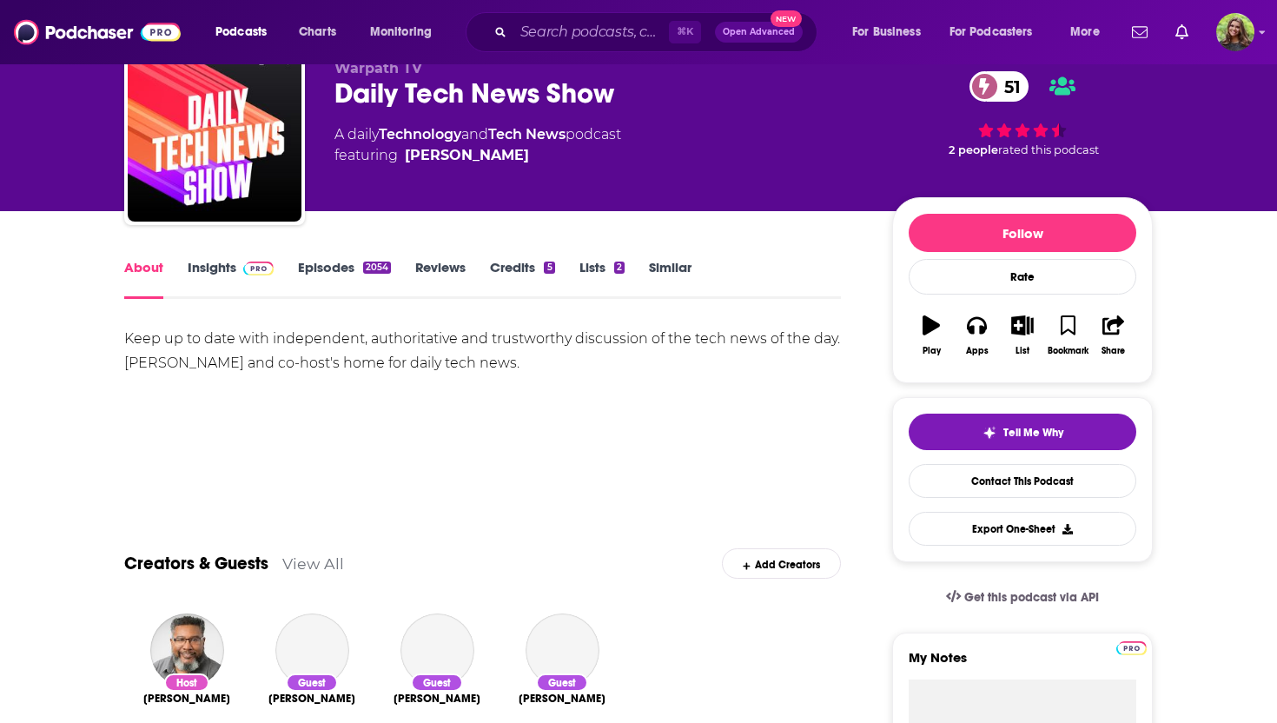
scroll to position [75, 0]
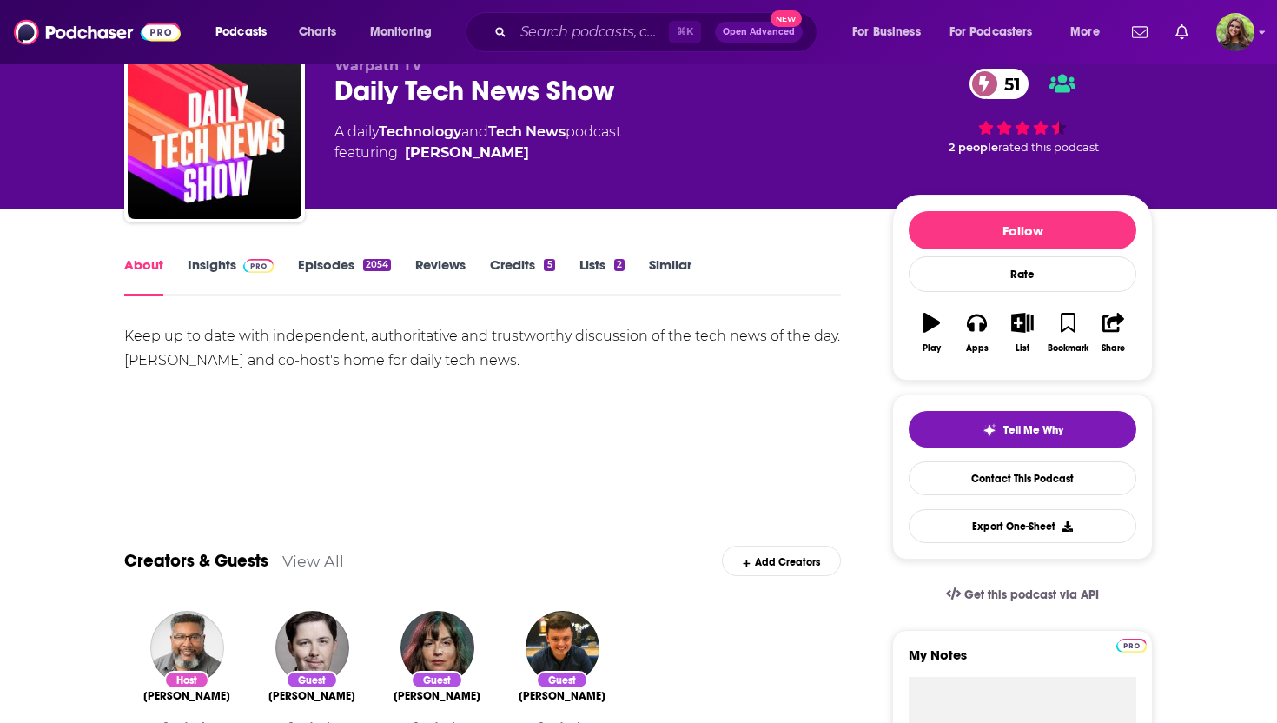
click at [311, 259] on link "Episodes 2054" at bounding box center [344, 276] width 93 height 40
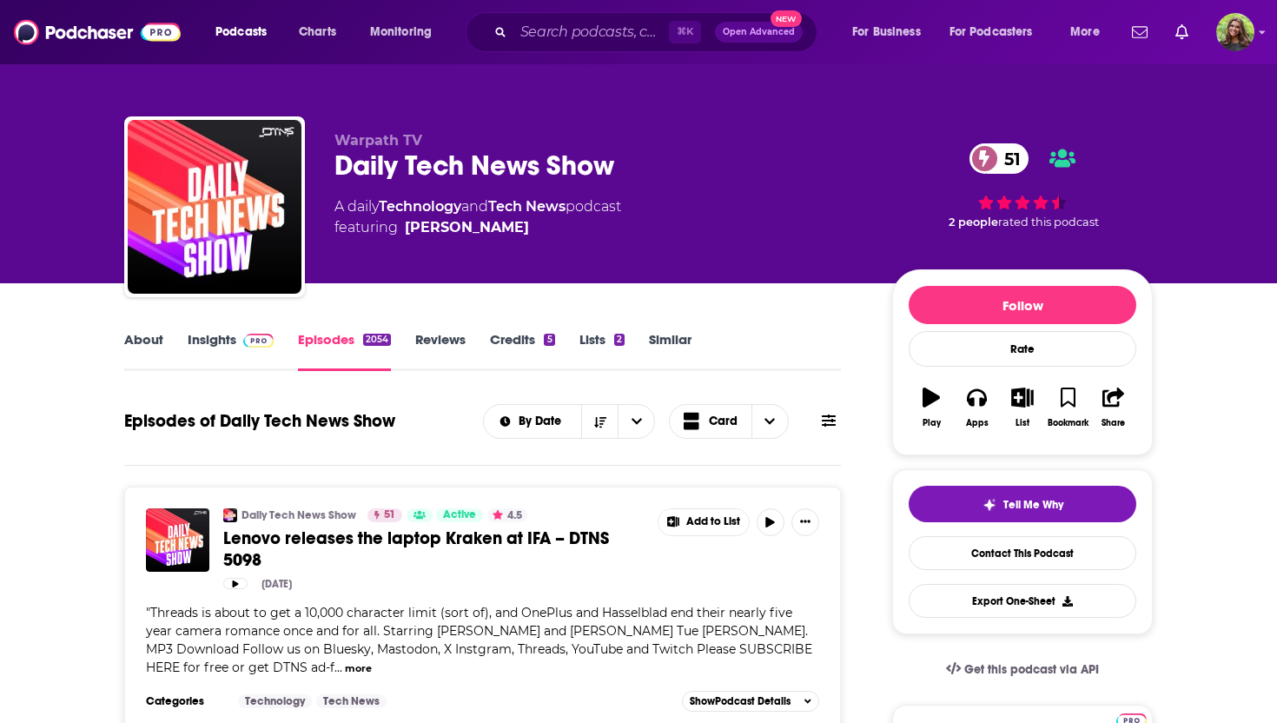
click at [534, 589] on div "Sep 5th, 2025" at bounding box center [521, 584] width 596 height 12
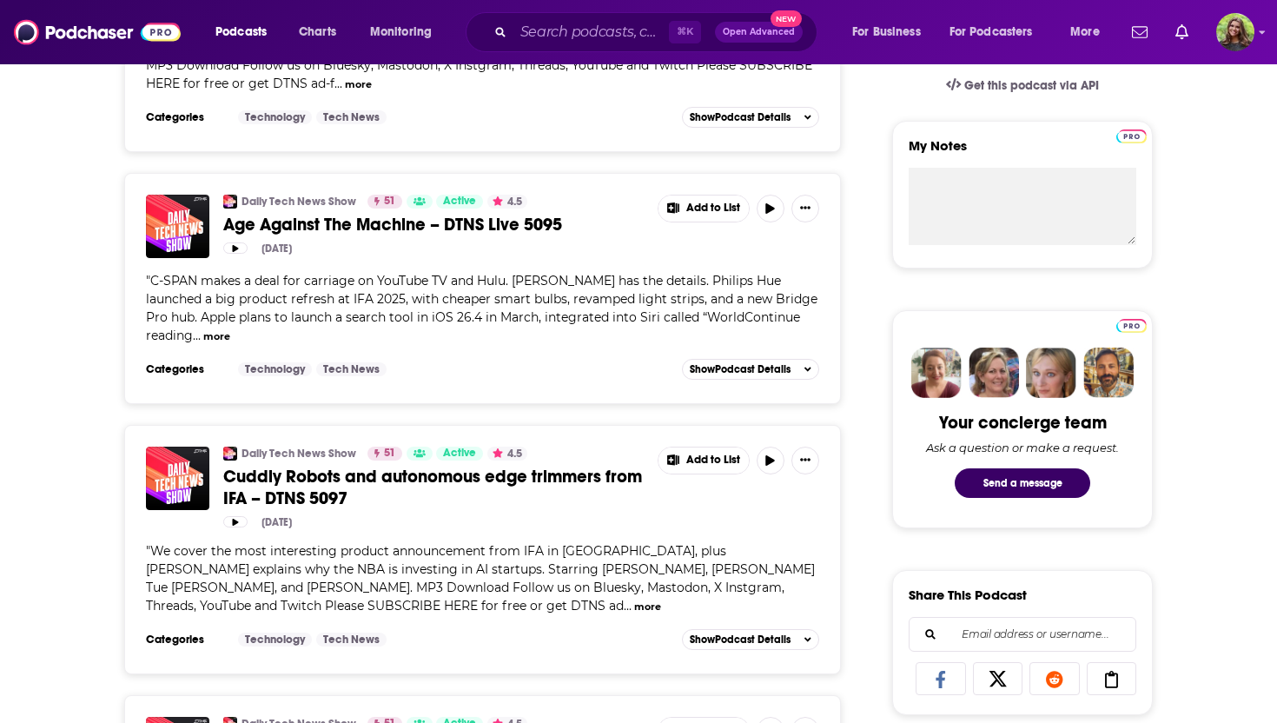
scroll to position [720, 0]
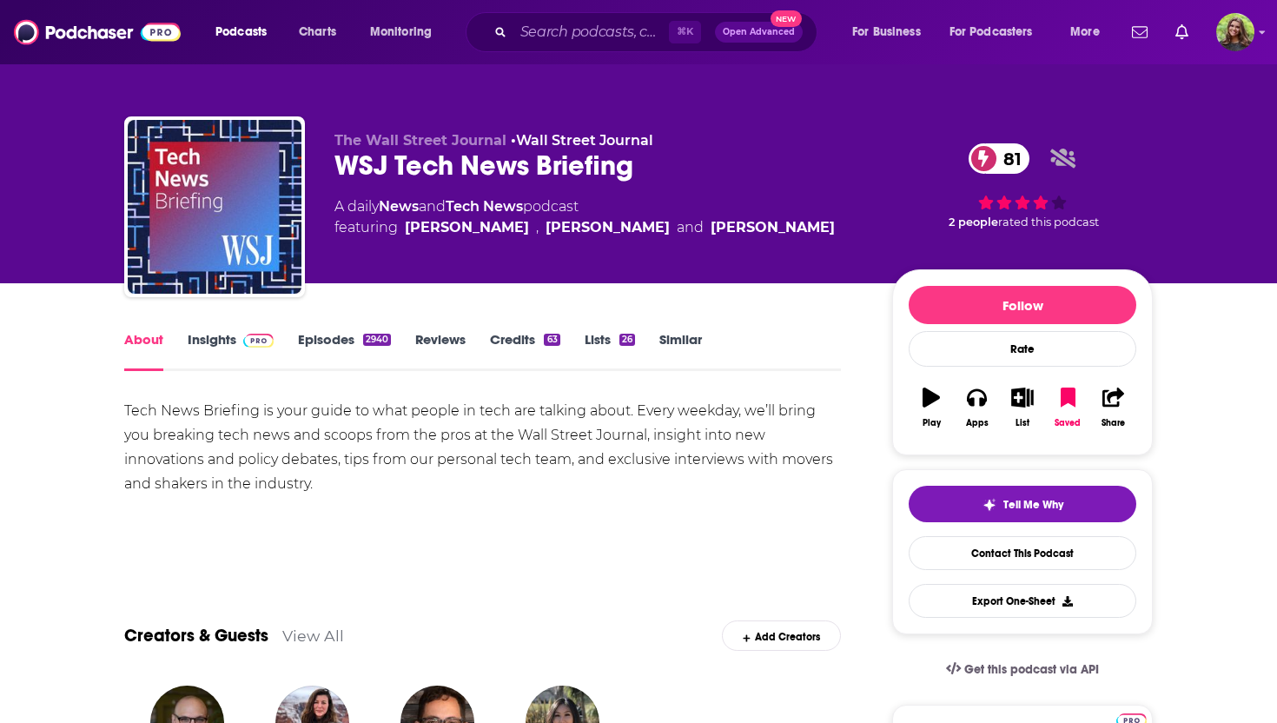
click at [341, 344] on link "Episodes 2940" at bounding box center [344, 351] width 93 height 40
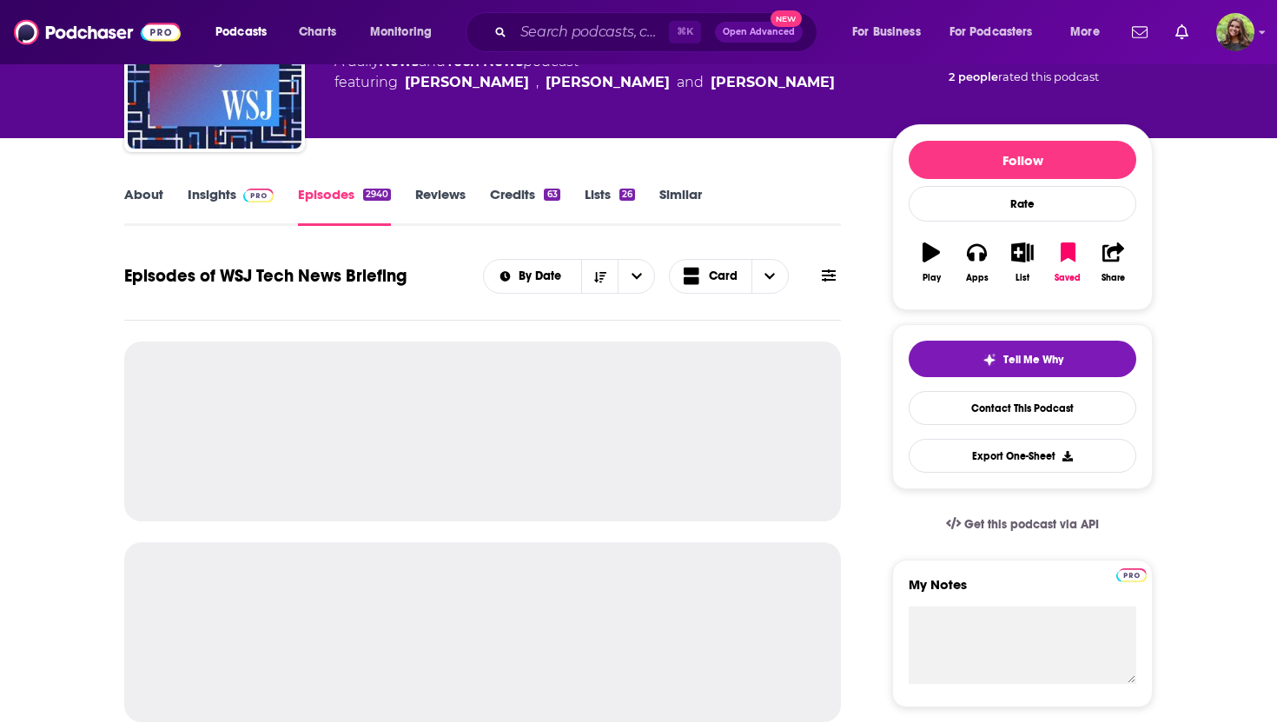
scroll to position [162, 0]
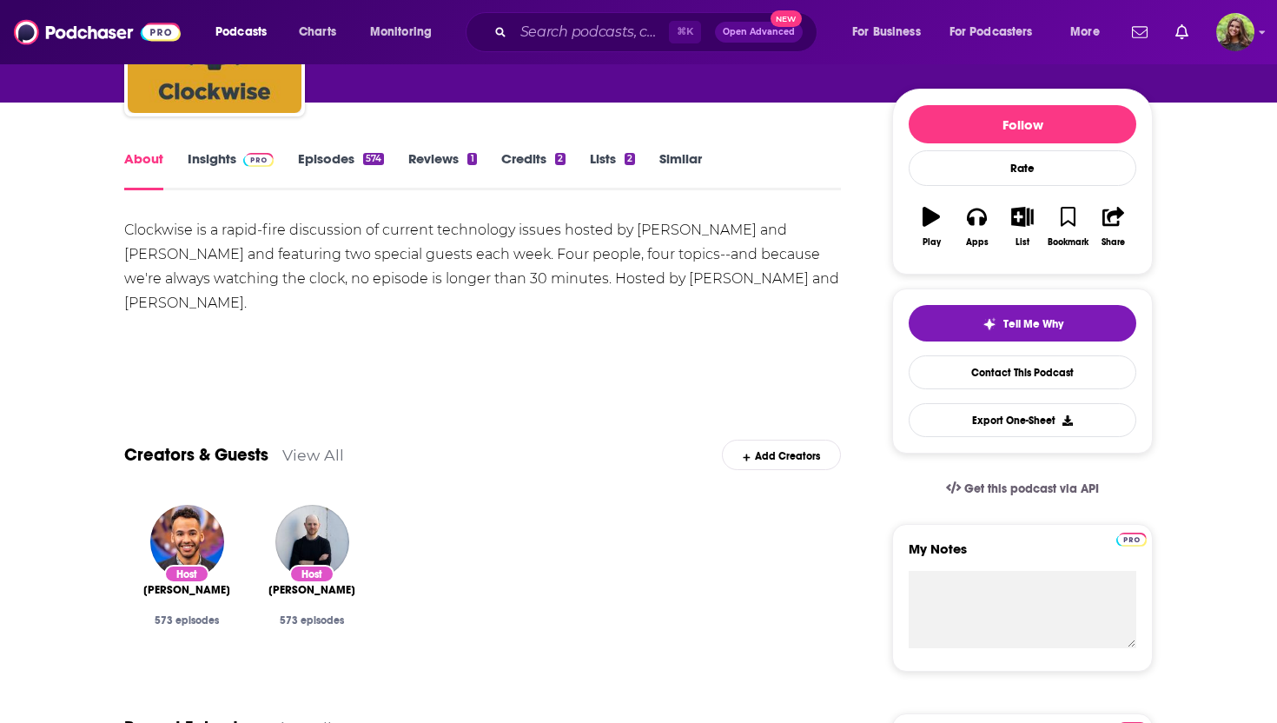
scroll to position [171, 0]
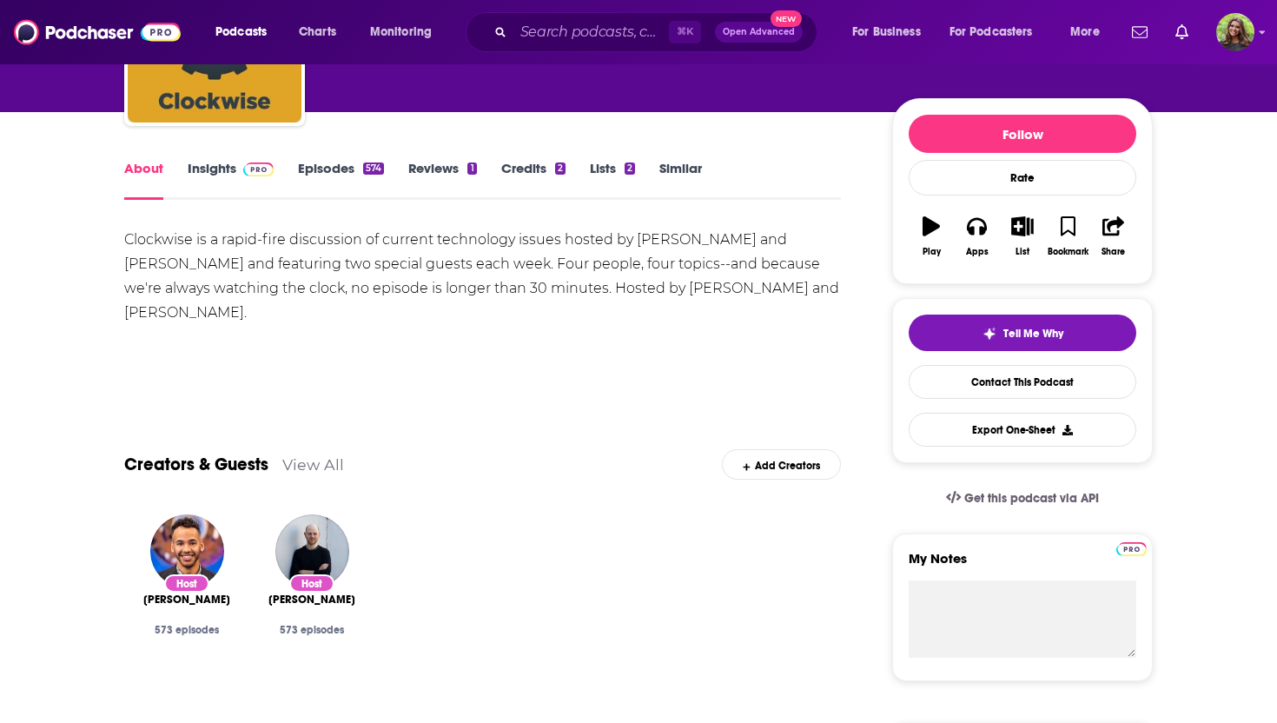
click at [322, 163] on link "Episodes 574" at bounding box center [341, 180] width 86 height 40
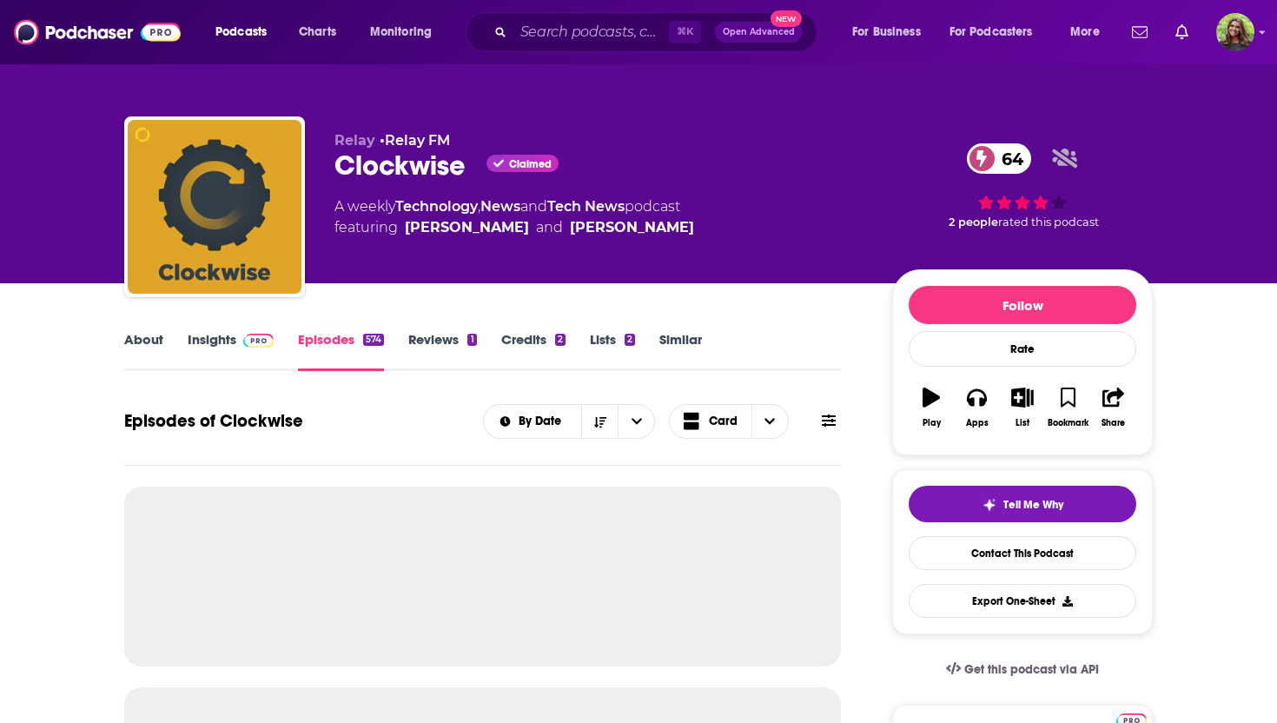
click at [213, 342] on link "Insights" at bounding box center [231, 351] width 86 height 40
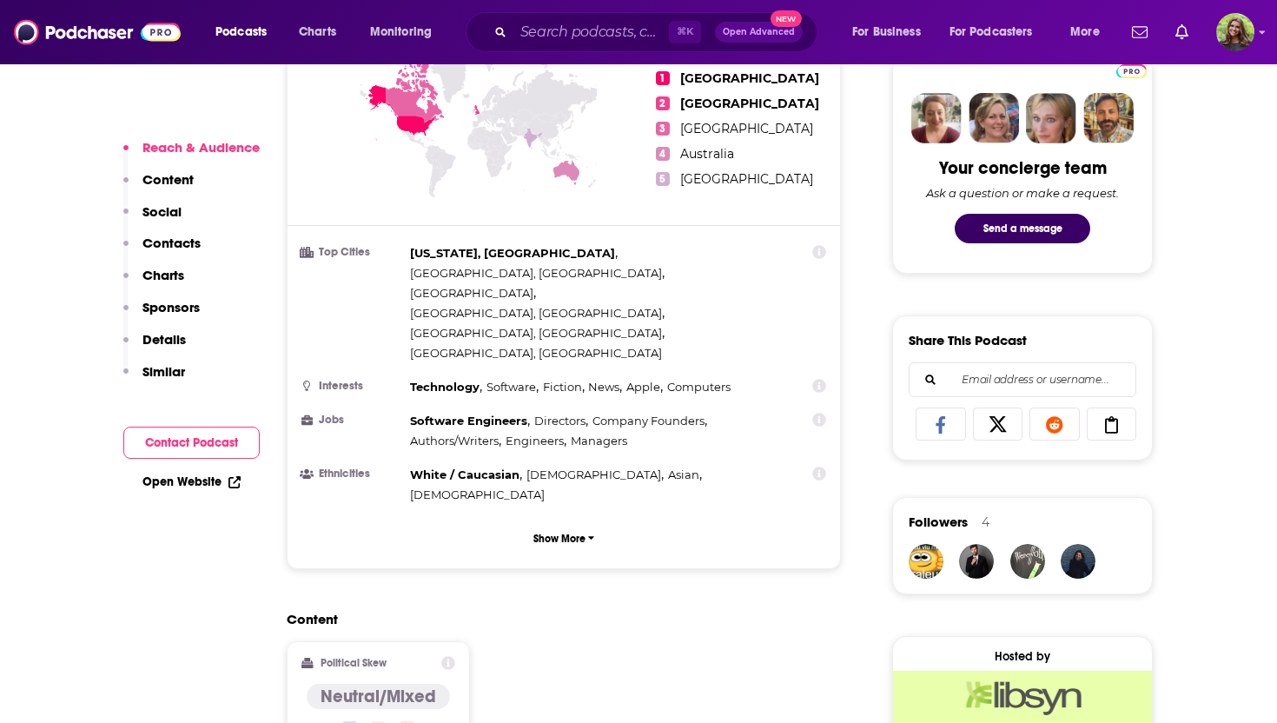
scroll to position [1118, 0]
